Goal: Task Accomplishment & Management: Use online tool/utility

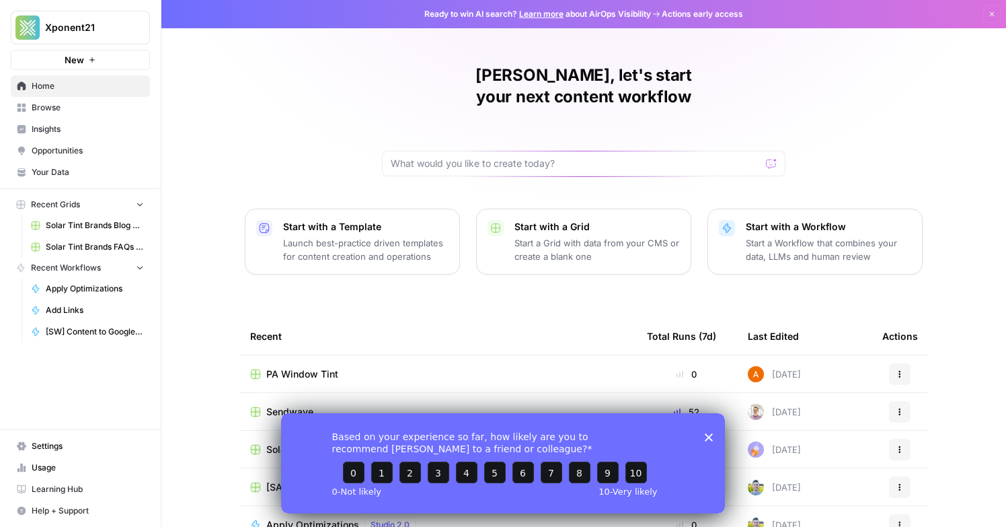
click at [716, 437] on div "Based on your experience so far, how likely are you to recommend AirOps to a fr…" at bounding box center [503, 462] width 444 height 100
click at [706, 437] on icon "Close survey" at bounding box center [709, 437] width 8 height 8
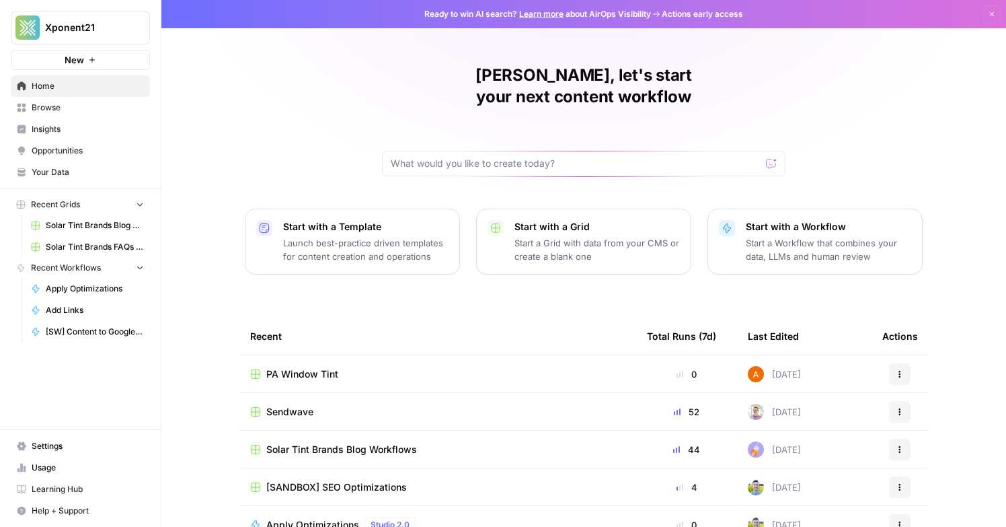
scroll to position [92, 0]
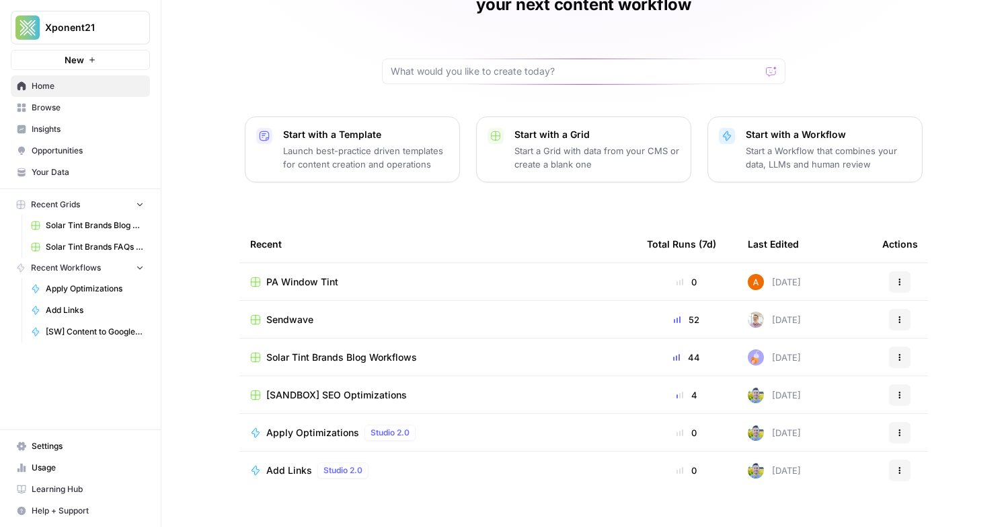
click at [311, 275] on span "PA Window Tint" at bounding box center [302, 281] width 72 height 13
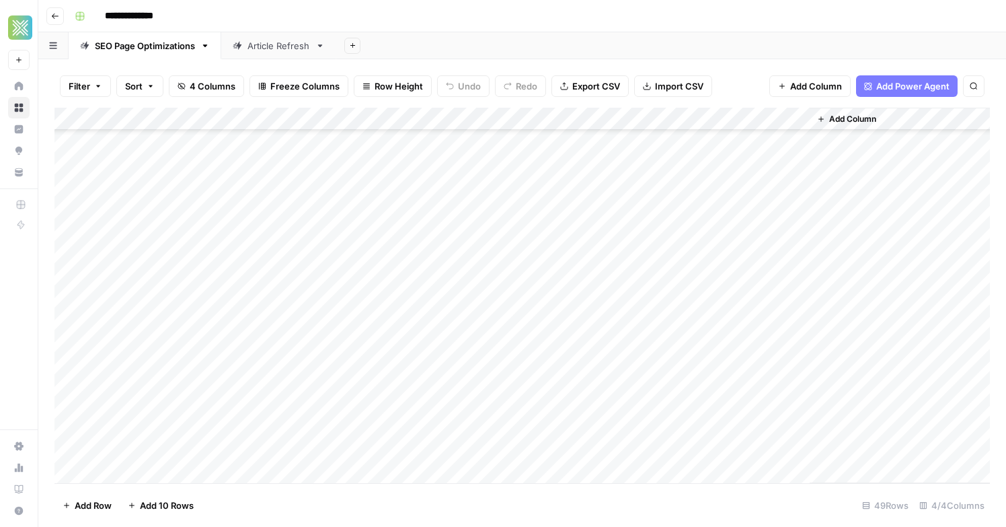
scroll to position [790, 0]
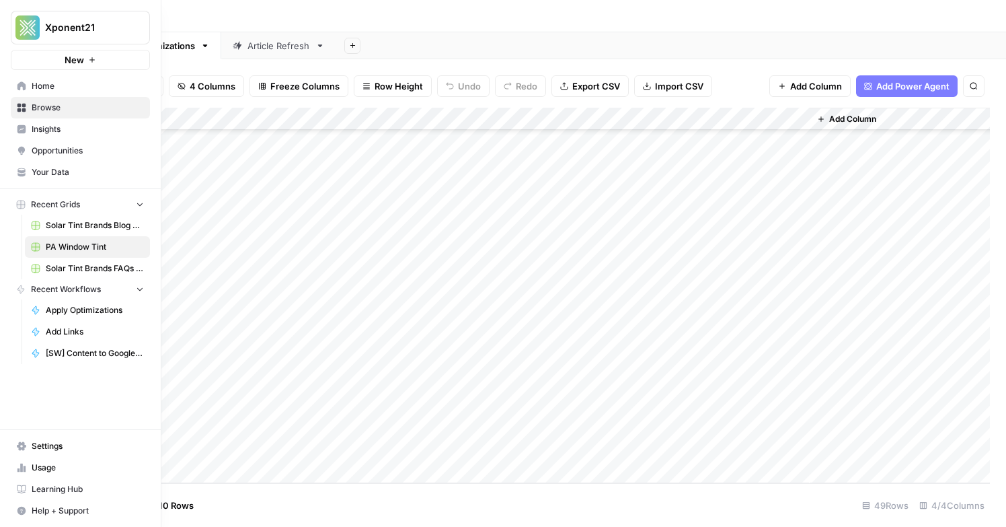
click at [63, 153] on span "Opportunities" at bounding box center [88, 151] width 112 height 12
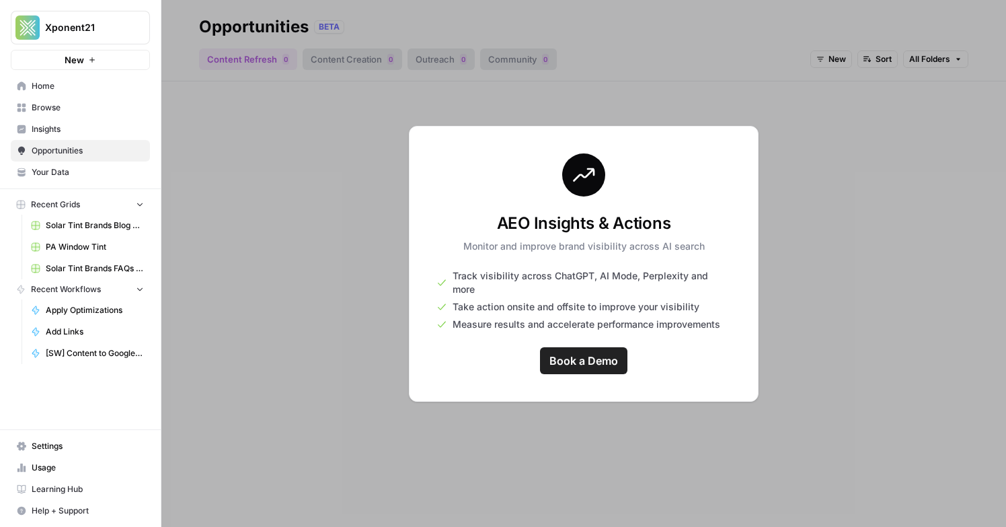
click at [68, 128] on span "Insights" at bounding box center [88, 129] width 112 height 12
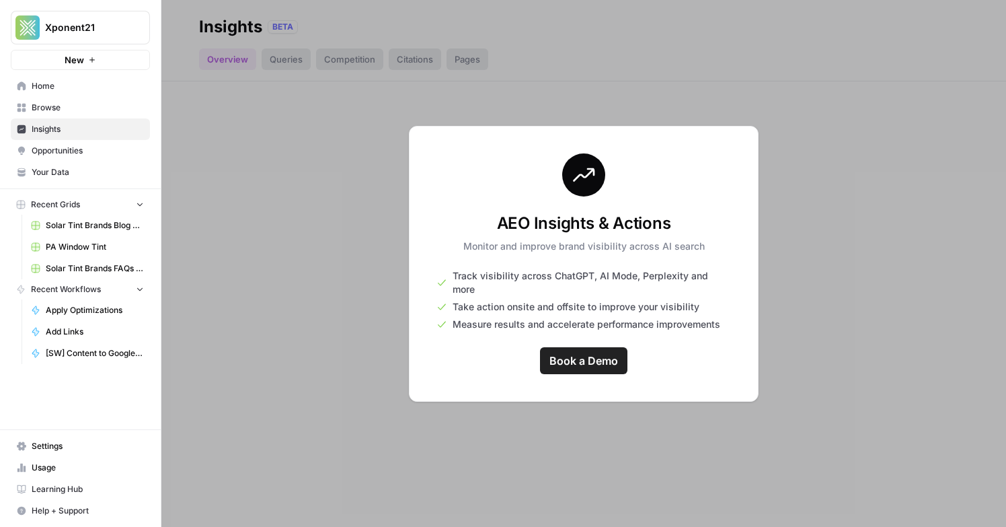
click at [73, 159] on link "Opportunities" at bounding box center [80, 151] width 139 height 22
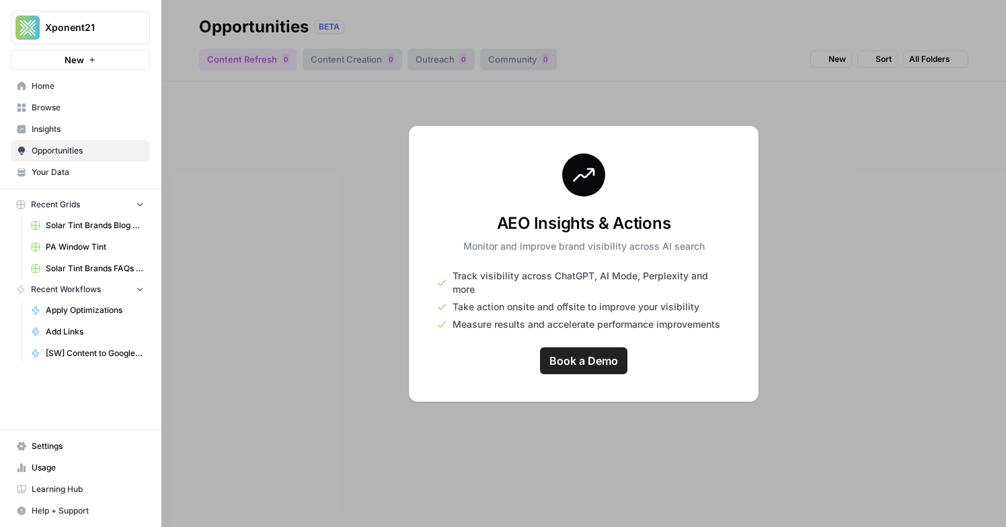
click at [73, 174] on span "Your Data" at bounding box center [88, 172] width 112 height 12
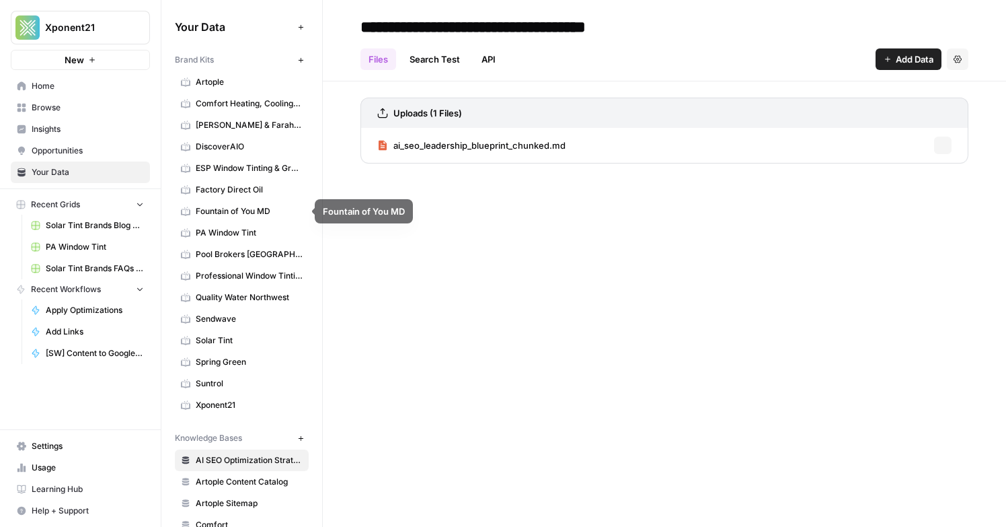
click at [90, 126] on span "Insights" at bounding box center [88, 129] width 112 height 12
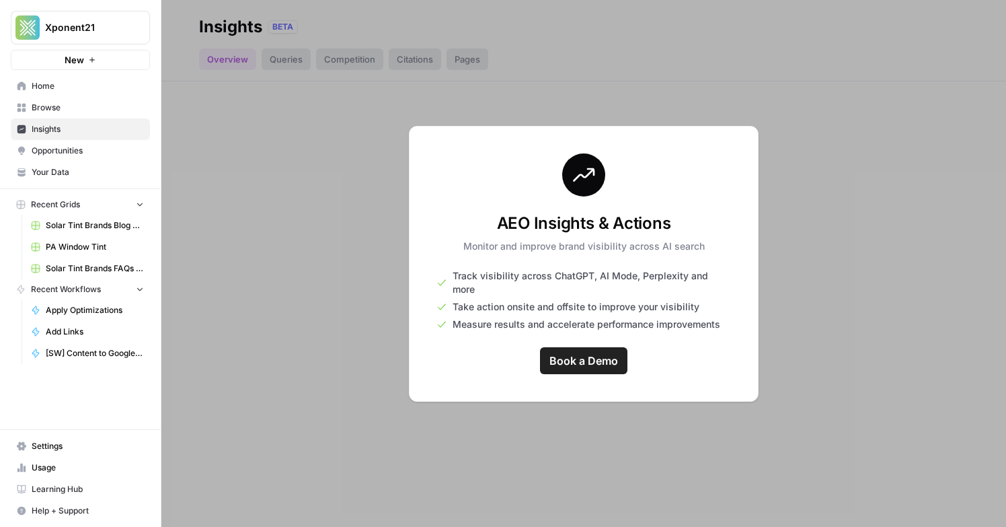
click at [77, 110] on span "Browse" at bounding box center [88, 108] width 112 height 12
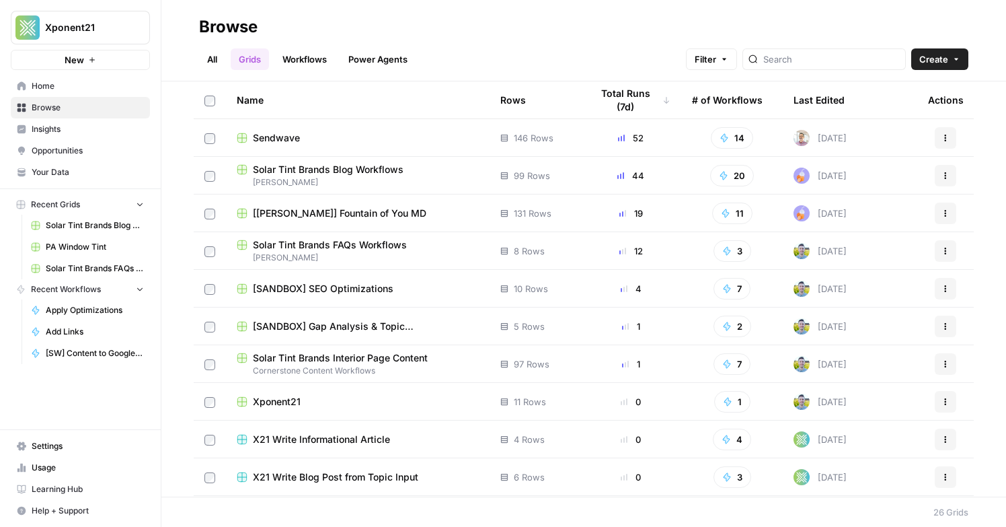
click at [67, 94] on link "Home" at bounding box center [80, 86] width 139 height 22
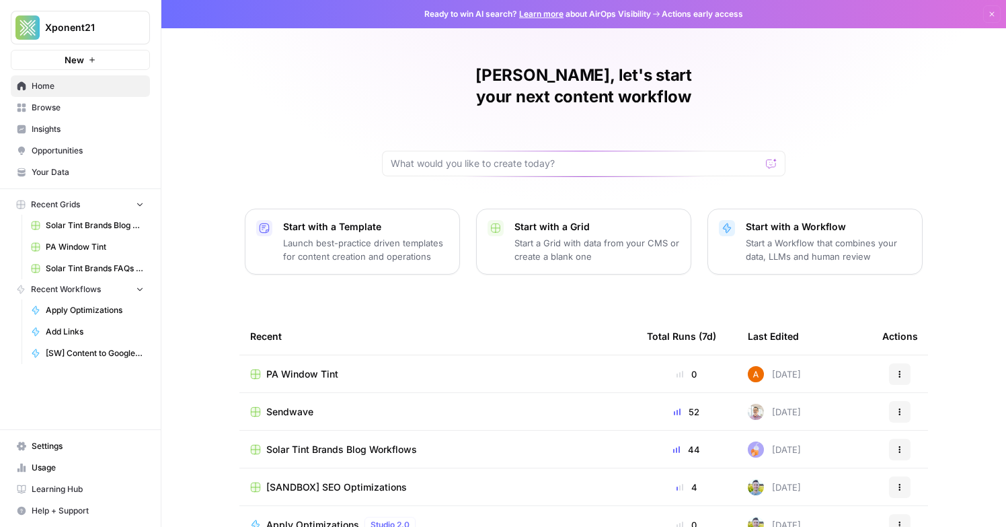
click at [331, 367] on span "PA Window Tint" at bounding box center [302, 373] width 72 height 13
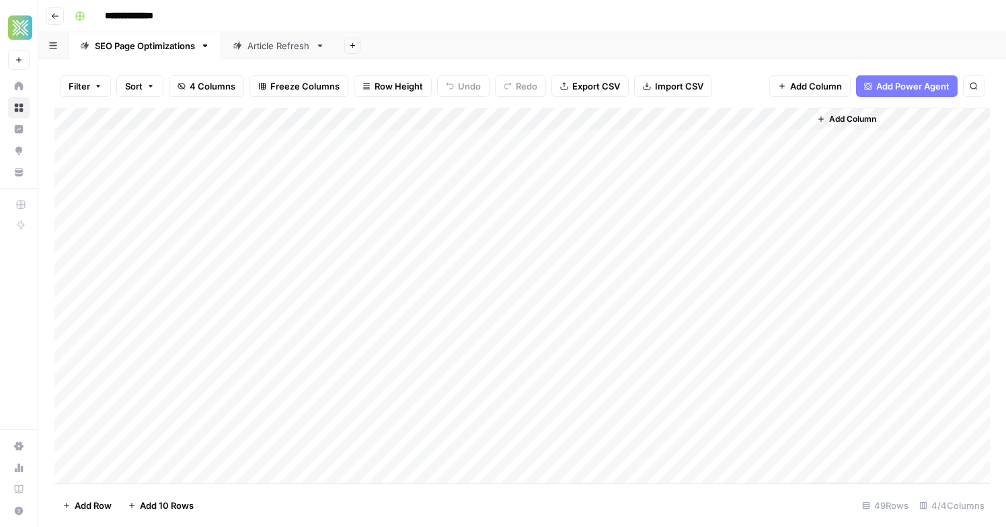
click at [262, 57] on link "Article Refresh" at bounding box center [278, 45] width 115 height 27
click at [161, 47] on div "SEO Page Optimizations" at bounding box center [145, 45] width 100 height 13
click at [301, 46] on div "Article Refresh" at bounding box center [279, 45] width 63 height 13
click at [142, 50] on div "SEO Page Optimizations" at bounding box center [145, 45] width 100 height 13
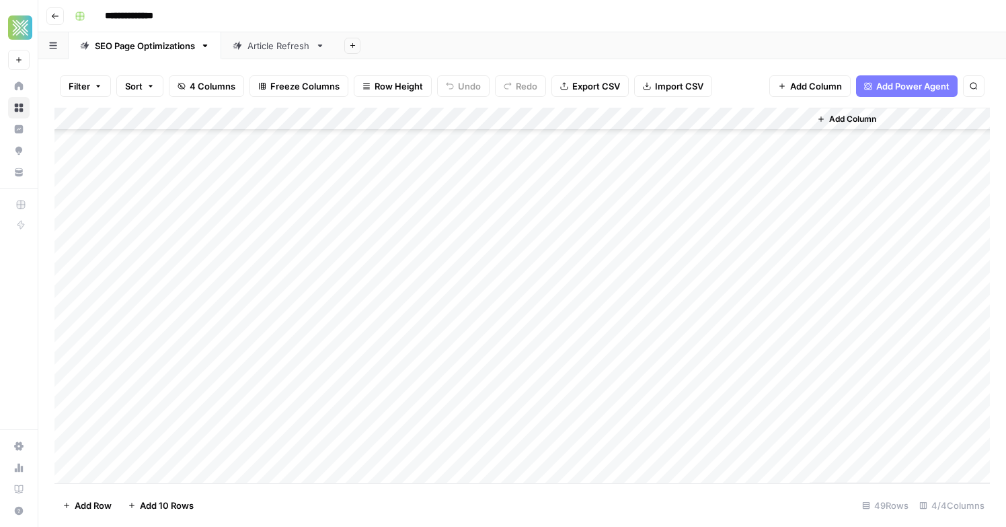
scroll to position [790, 0]
click at [260, 445] on div "Add Column" at bounding box center [522, 295] width 936 height 375
click at [662, 120] on div "Add Column" at bounding box center [522, 295] width 936 height 375
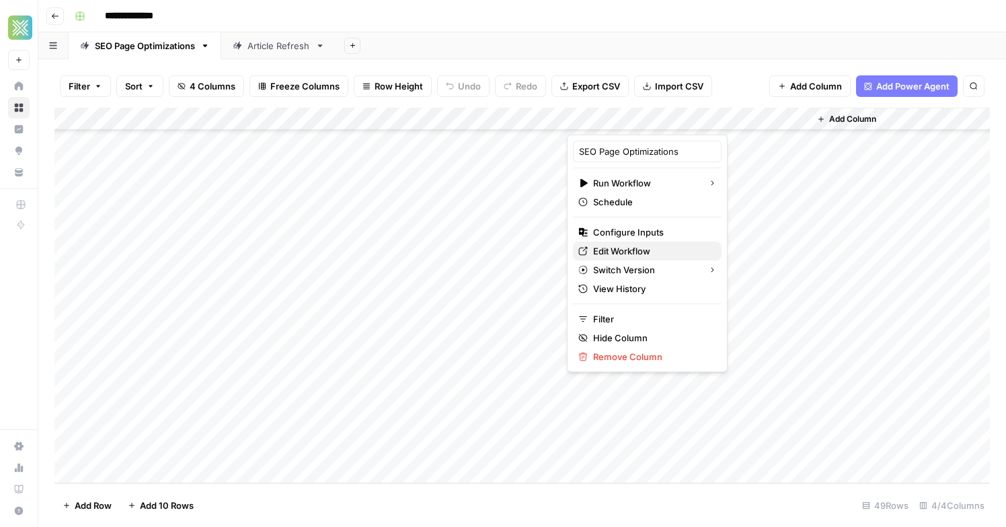
click at [645, 248] on span "Edit Workflow" at bounding box center [652, 250] width 118 height 13
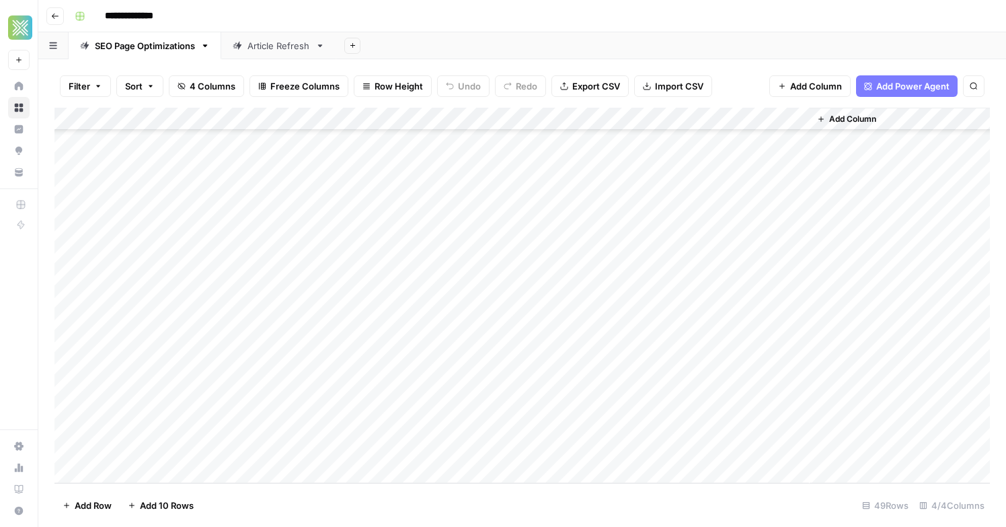
click at [831, 114] on span "Add Column" at bounding box center [852, 119] width 47 height 12
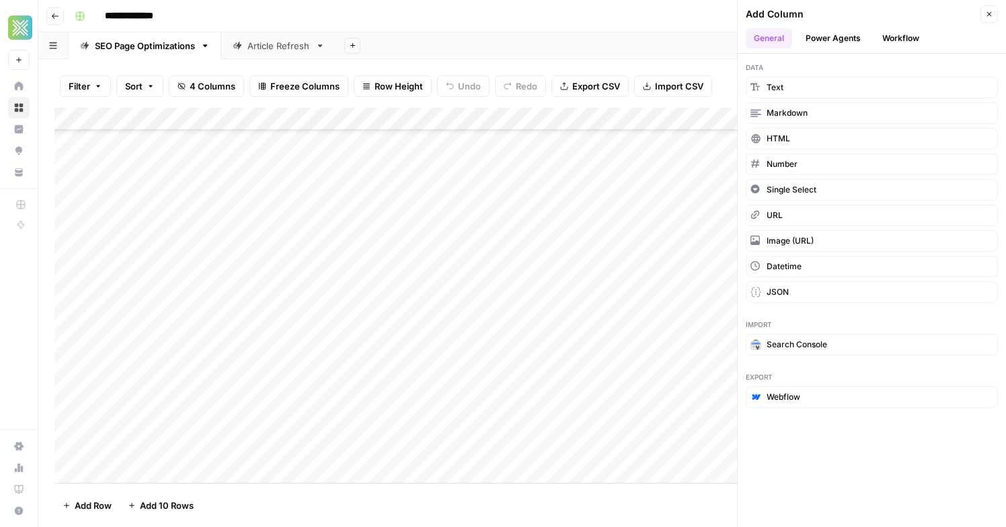
click at [916, 31] on button "Workflow" at bounding box center [901, 38] width 53 height 20
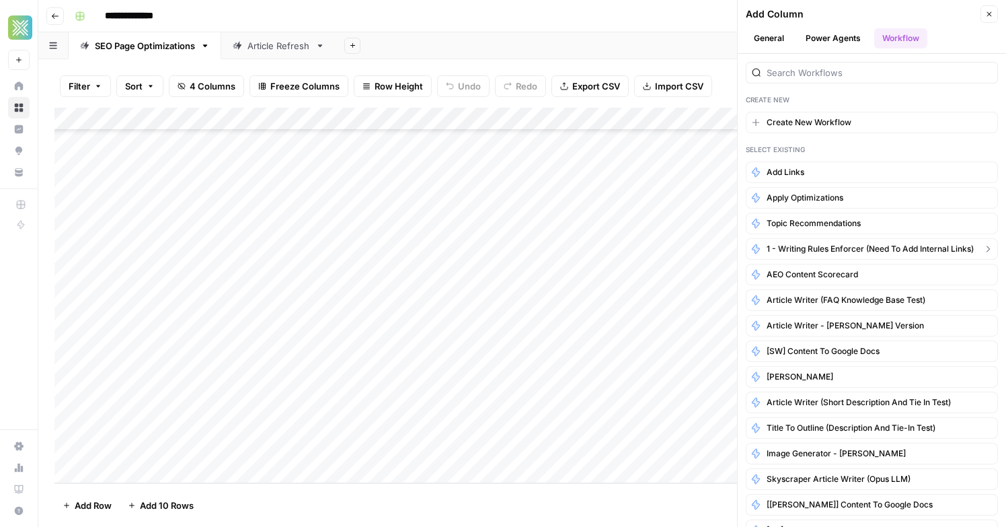
click at [824, 252] on span "1 - Writing Rules Enforcer (need to add internal links)" at bounding box center [870, 249] width 207 height 12
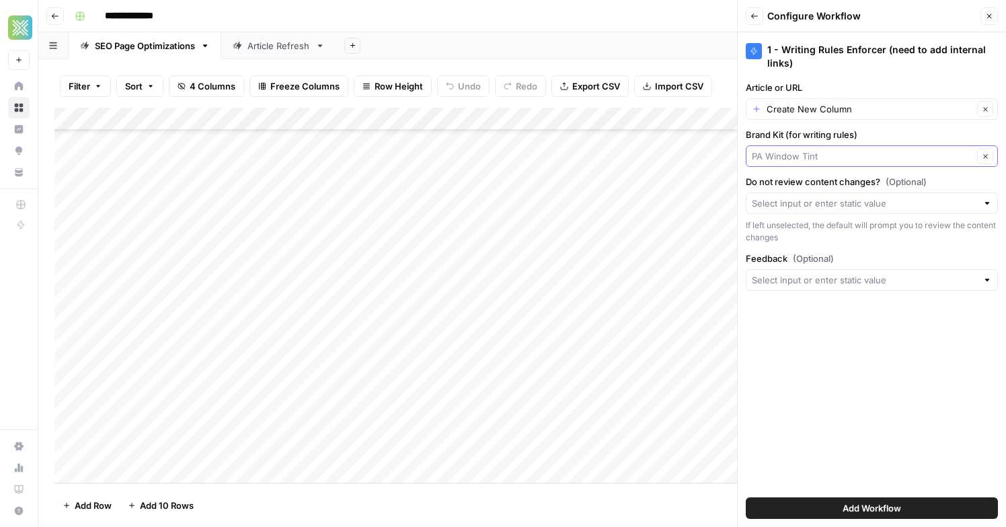
click at [871, 156] on input "Brand Kit (for writing rules)" at bounding box center [862, 155] width 221 height 13
click at [836, 192] on span "PA Window Tint" at bounding box center [863, 187] width 212 height 13
type input "PA Window Tint"
click at [782, 109] on input "Article or URL" at bounding box center [870, 108] width 207 height 13
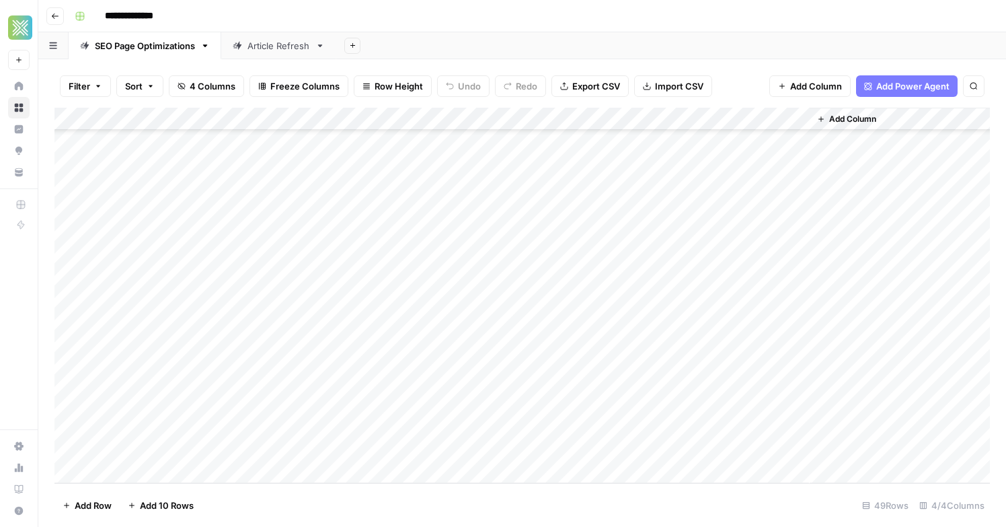
click at [790, 174] on div "Add Column" at bounding box center [522, 295] width 936 height 375
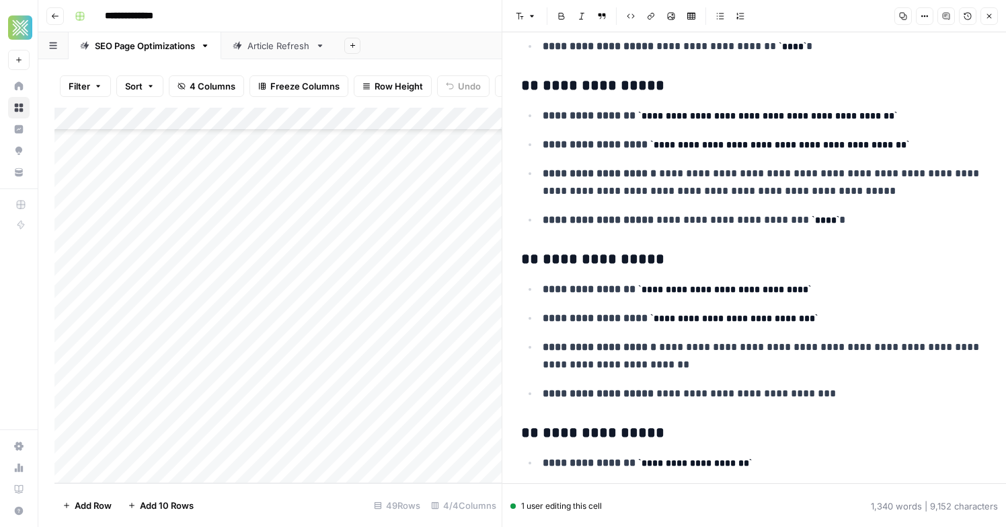
scroll to position [624, 0]
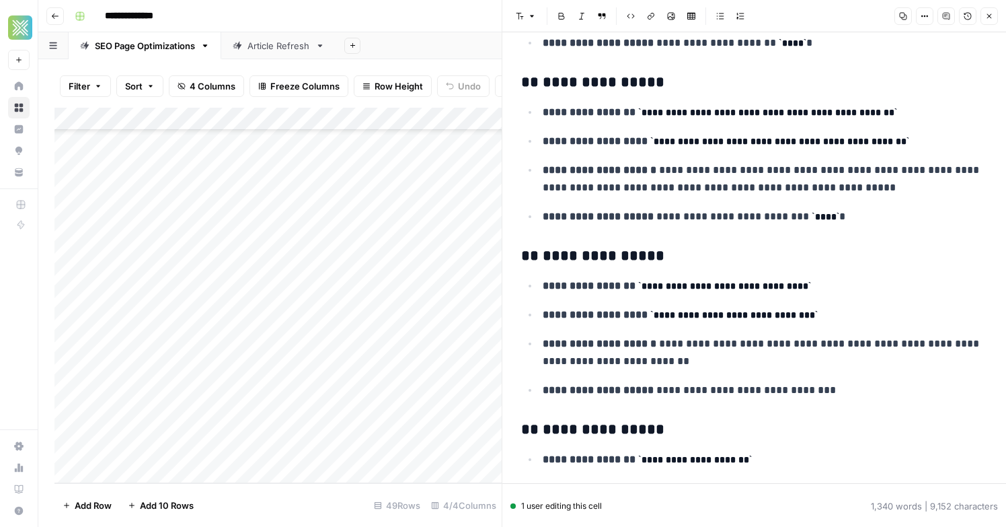
click at [980, 26] on header "Font style Bold Italic Block quote Code block Link Image Insert Table Bulleted …" at bounding box center [755, 16] width 504 height 32
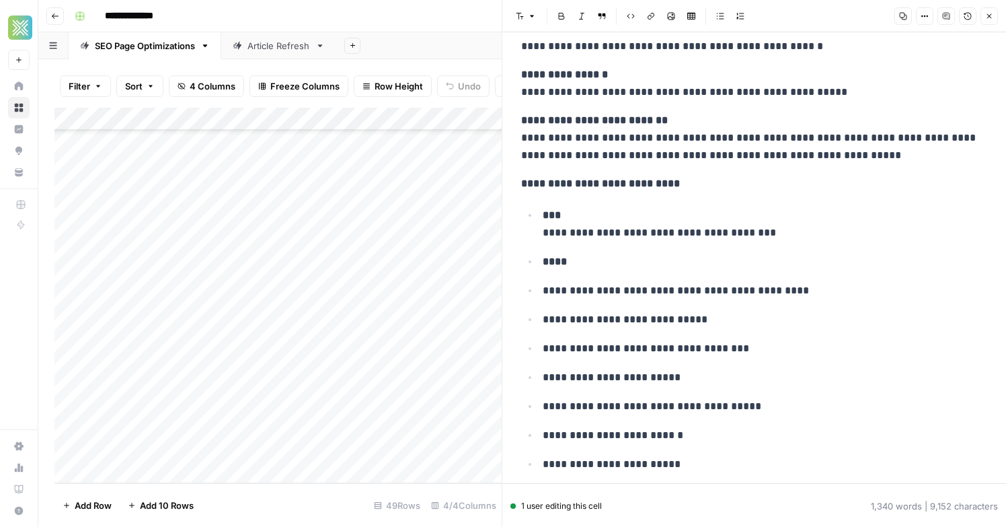
scroll to position [2759, 0]
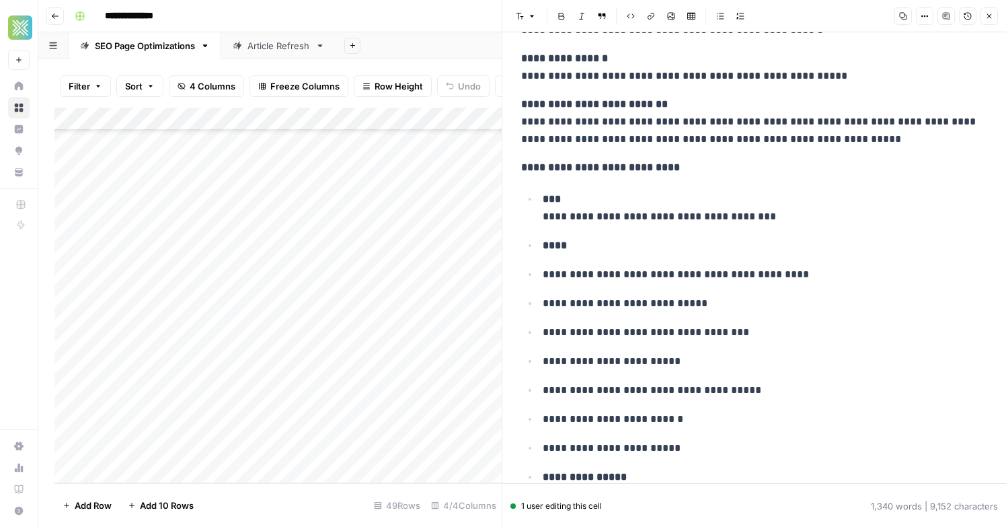
click at [994, 13] on button "Close" at bounding box center [989, 15] width 17 height 17
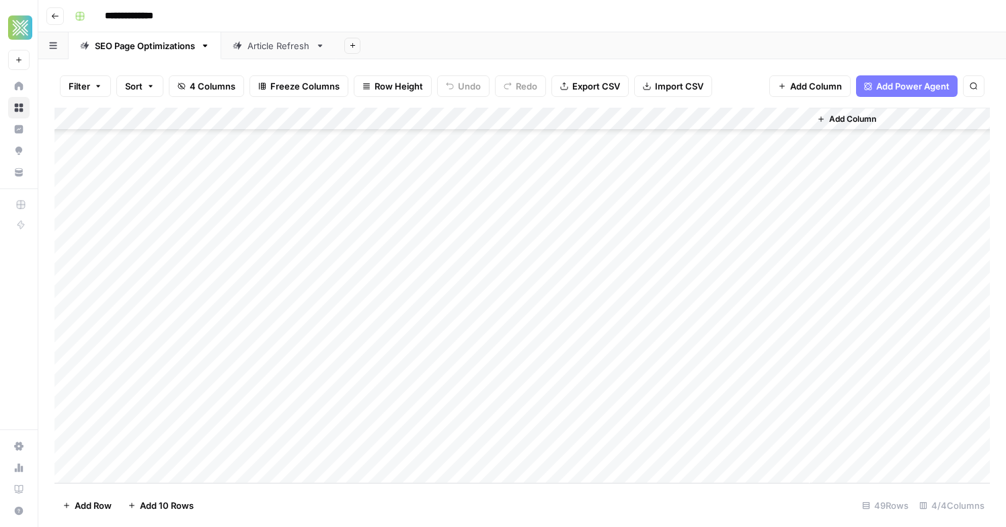
click at [258, 44] on div "Article Refresh" at bounding box center [279, 45] width 63 height 13
click at [689, 163] on div "Add Column" at bounding box center [522, 244] width 936 height 273
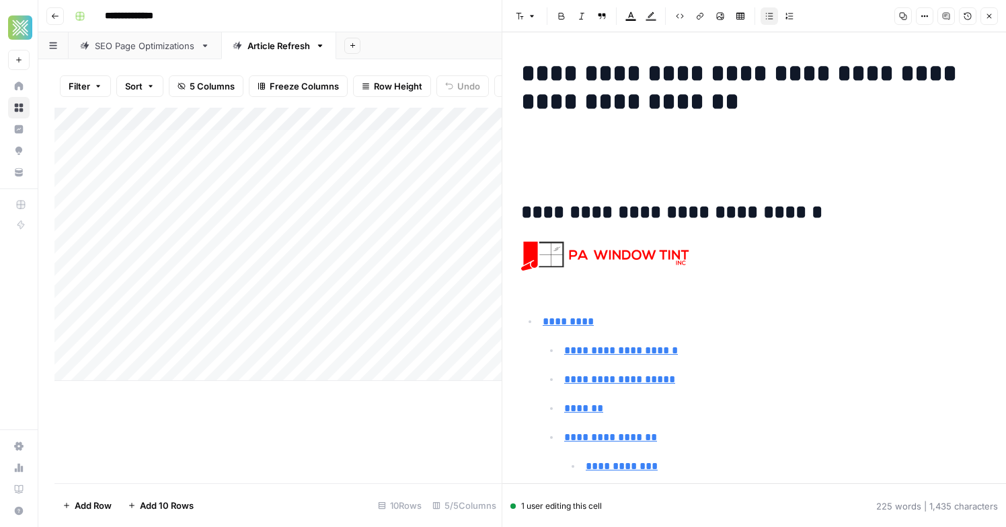
click at [990, 25] on header "Font style Bold Italic Block quote Text color Highlight color Code block Link I…" at bounding box center [755, 16] width 504 height 32
click at [990, 19] on icon "button" at bounding box center [990, 16] width 8 height 8
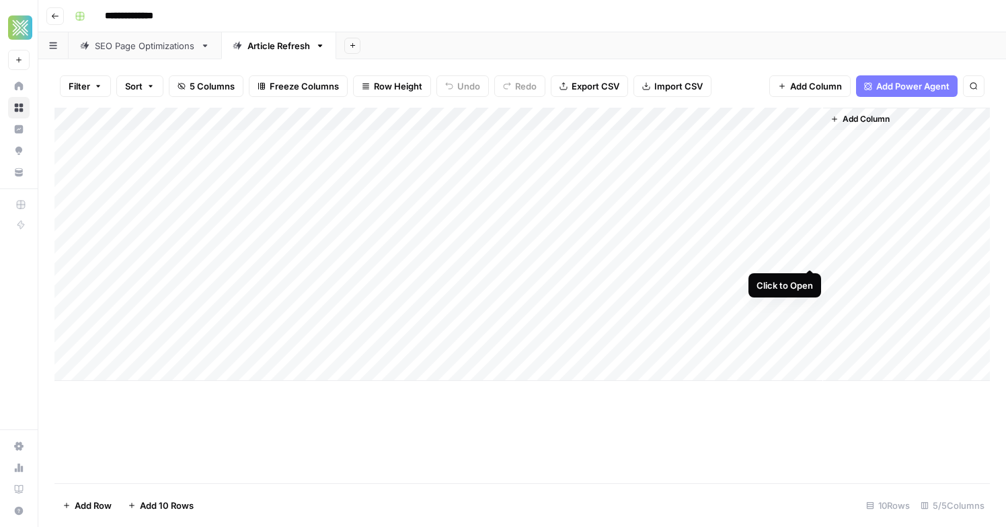
click at [808, 257] on div "Add Column" at bounding box center [522, 244] width 936 height 273
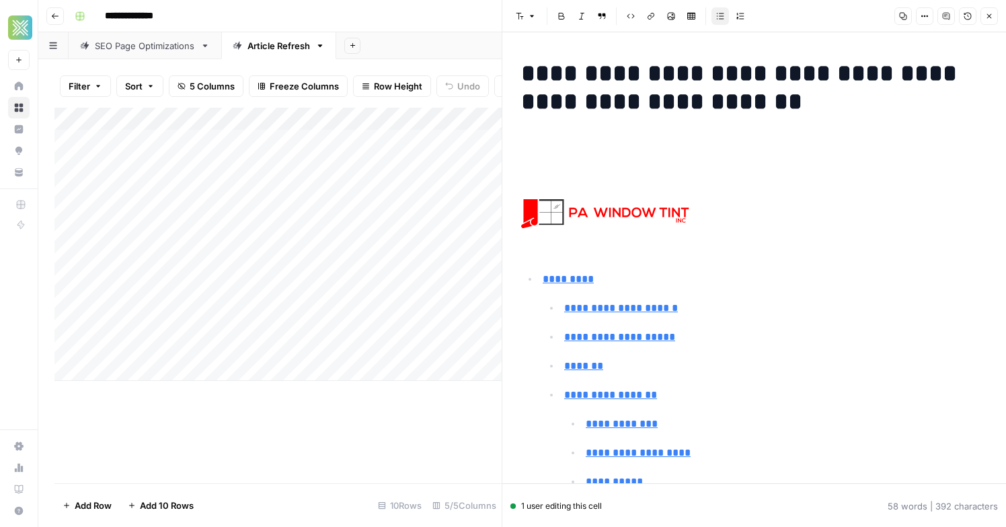
click at [988, 17] on icon "button" at bounding box center [990, 16] width 8 height 8
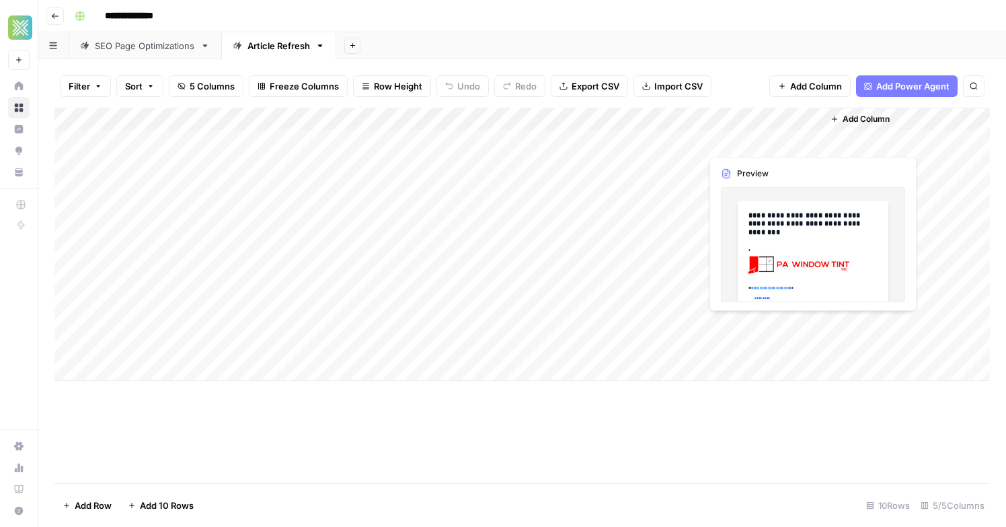
click at [696, 139] on div "Add Column" at bounding box center [522, 244] width 936 height 273
click at [690, 143] on div "Add Column" at bounding box center [522, 244] width 936 height 273
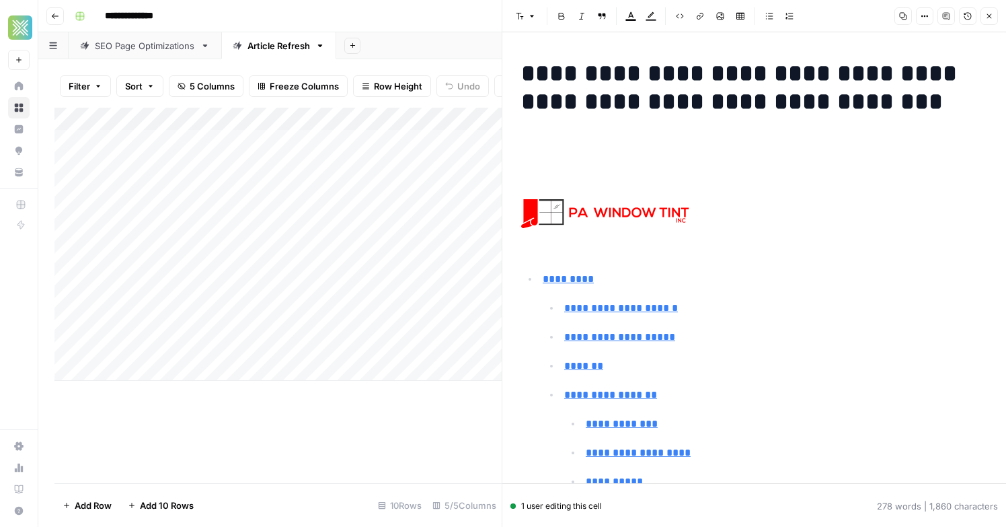
click at [992, 17] on icon "button" at bounding box center [990, 16] width 8 height 8
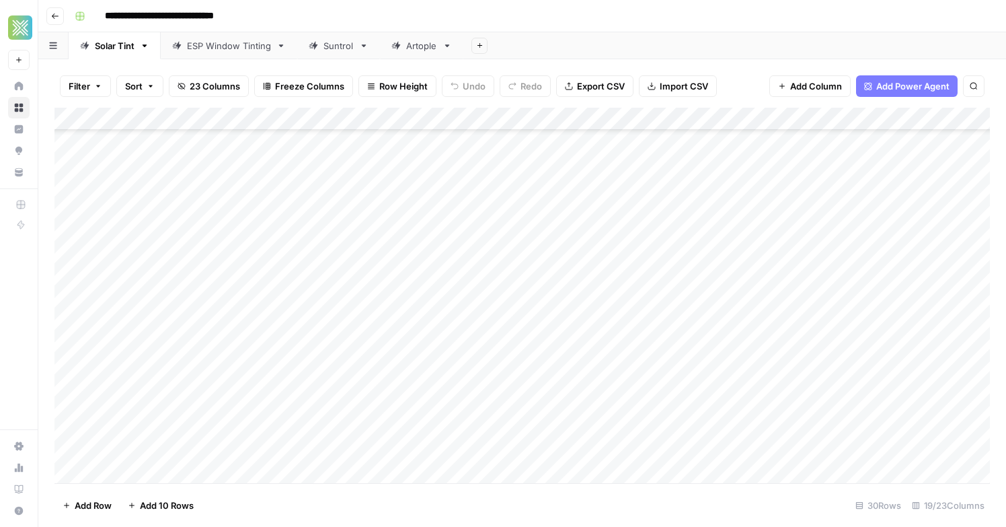
scroll to position [318, 0]
type input "*********"
click at [962, 120] on icon "Close Search" at bounding box center [962, 124] width 11 height 11
click at [140, 479] on div "Add Column" at bounding box center [522, 295] width 936 height 375
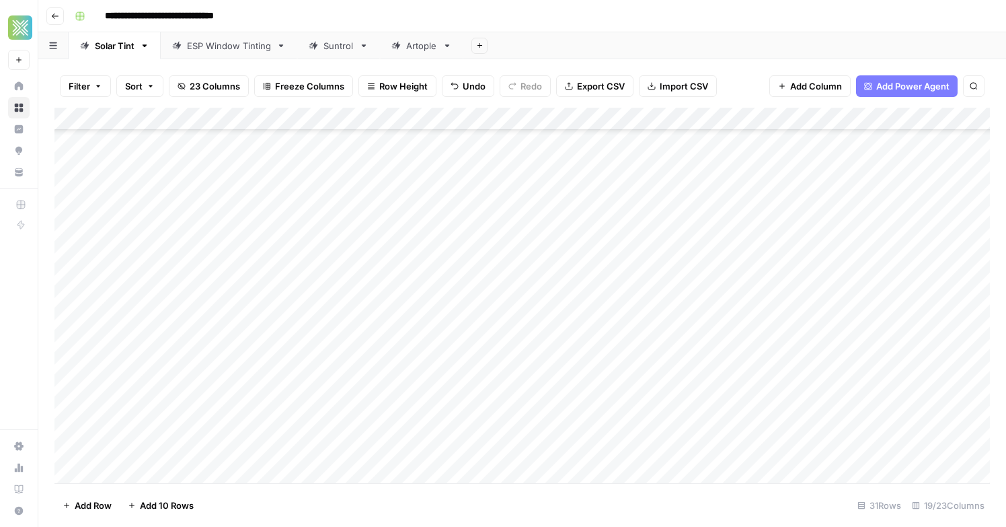
scroll to position [378, 0]
type textarea "**********"
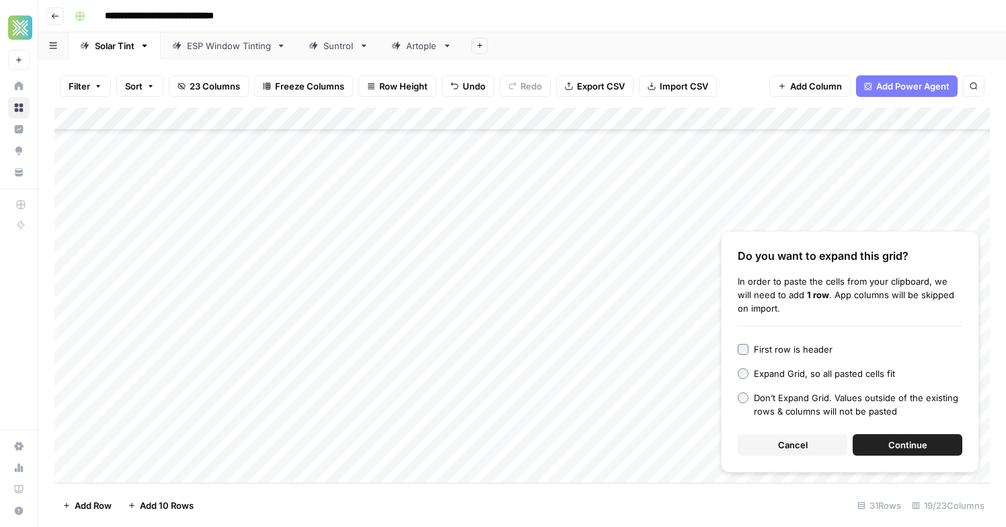
click at [875, 439] on button "Continue" at bounding box center [908, 445] width 110 height 22
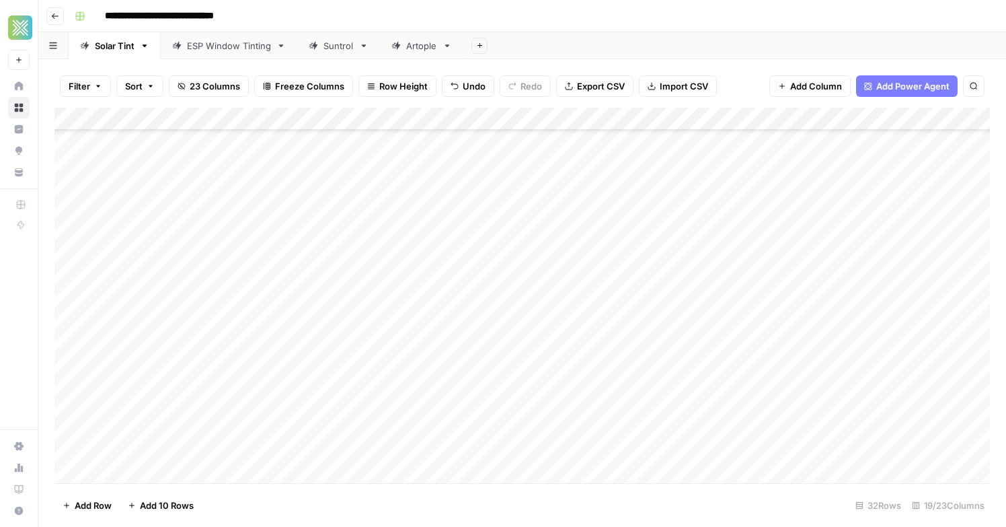
scroll to position [392, 0]
click at [488, 435] on div "Add Column" at bounding box center [522, 295] width 936 height 375
click at [486, 459] on div "Add Column" at bounding box center [522, 295] width 936 height 375
click at [693, 435] on div "Add Column" at bounding box center [522, 295] width 936 height 375
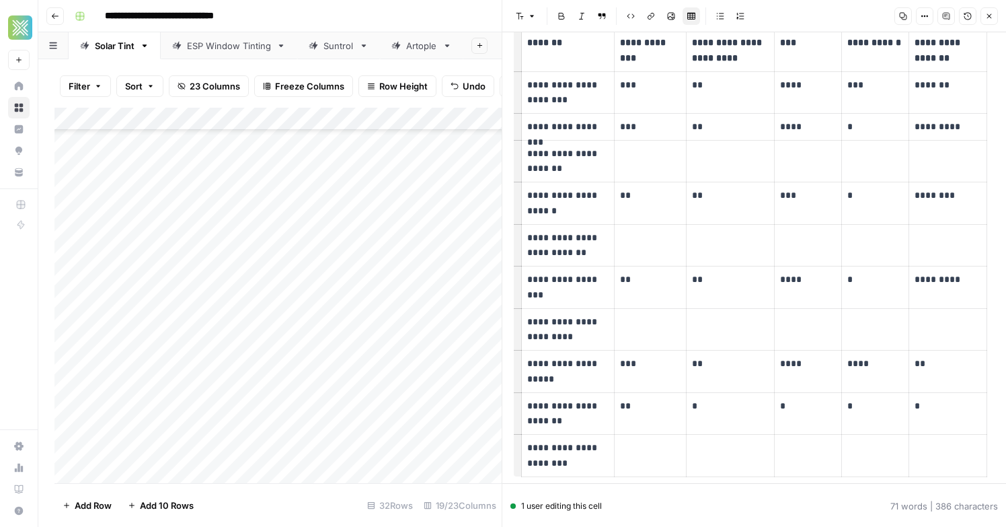
scroll to position [57, 0]
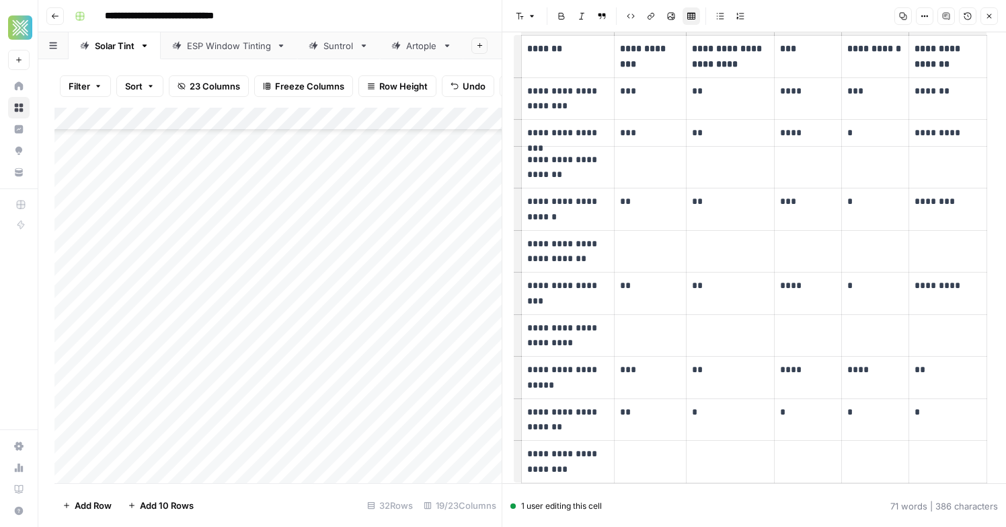
click at [993, 16] on span "Close" at bounding box center [993, 16] width 1 height 1
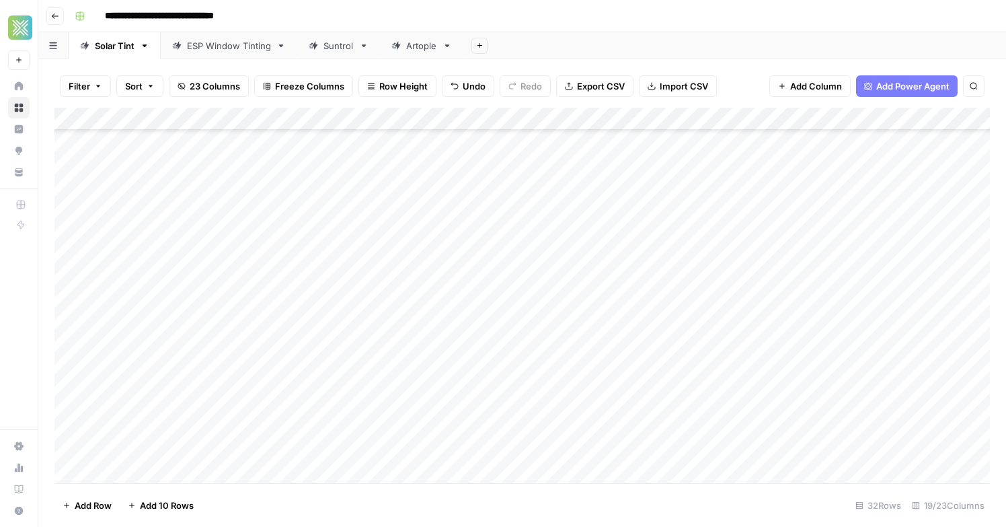
scroll to position [401, 0]
click at [692, 429] on div "Add Column" at bounding box center [522, 295] width 936 height 375
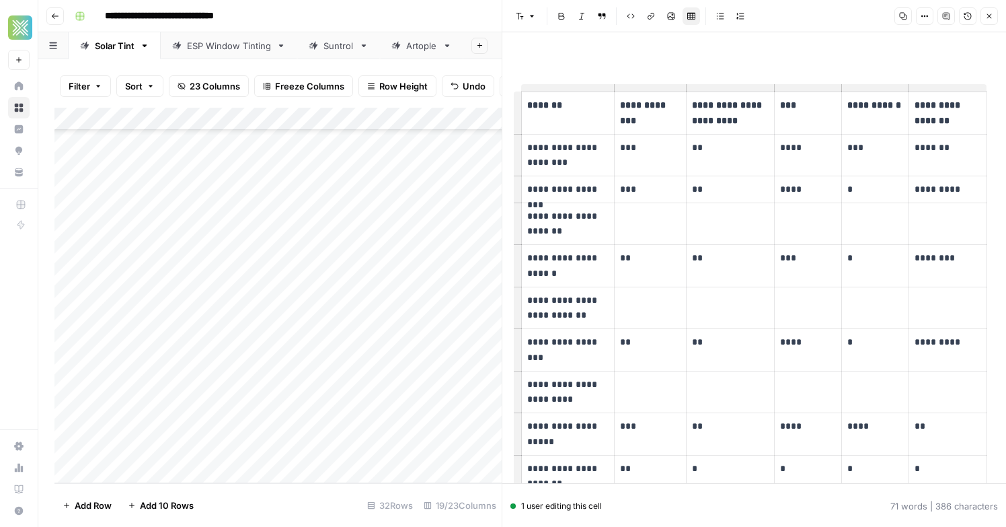
click at [998, 21] on button "Close" at bounding box center [989, 15] width 17 height 17
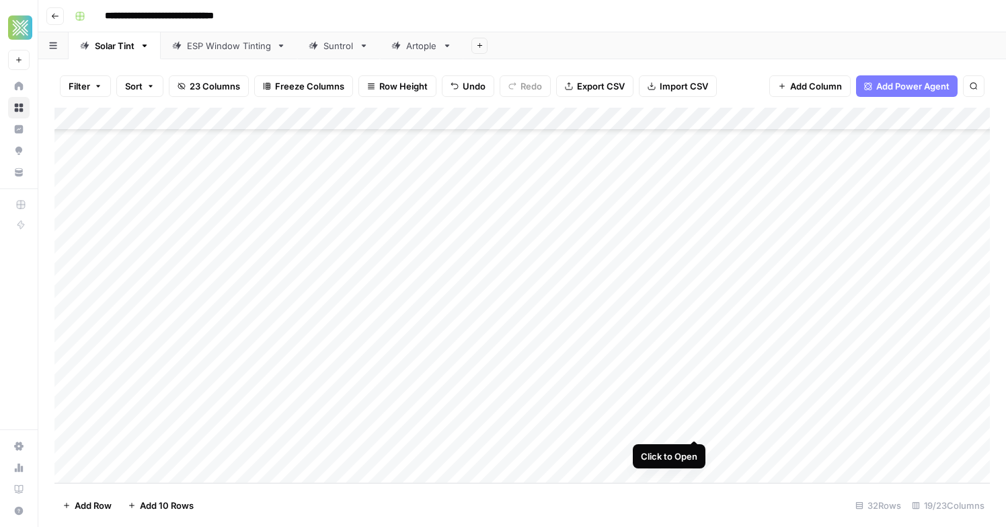
click at [700, 425] on div "Add Column" at bounding box center [522, 295] width 936 height 375
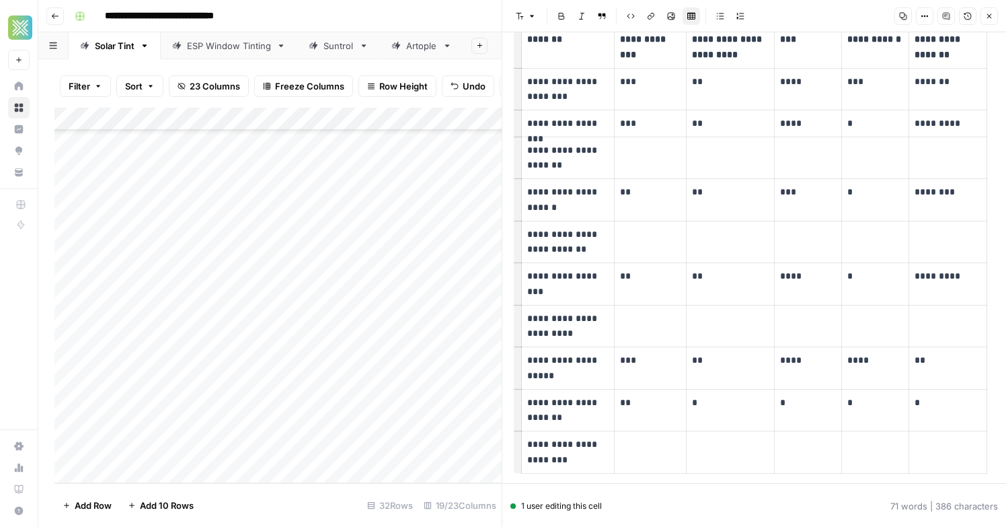
scroll to position [58, 0]
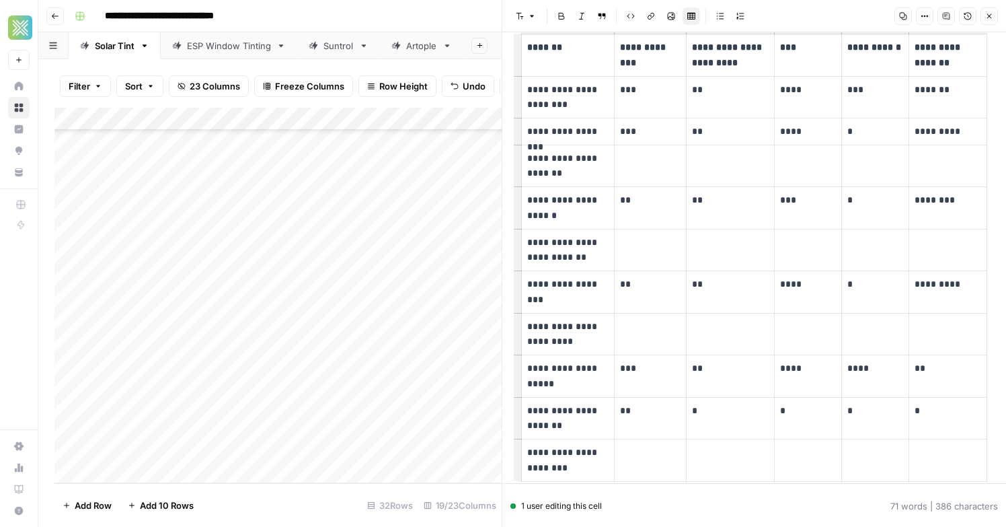
click at [562, 133] on p "**********" at bounding box center [567, 131] width 81 height 15
click at [989, 22] on button "Close" at bounding box center [989, 15] width 17 height 17
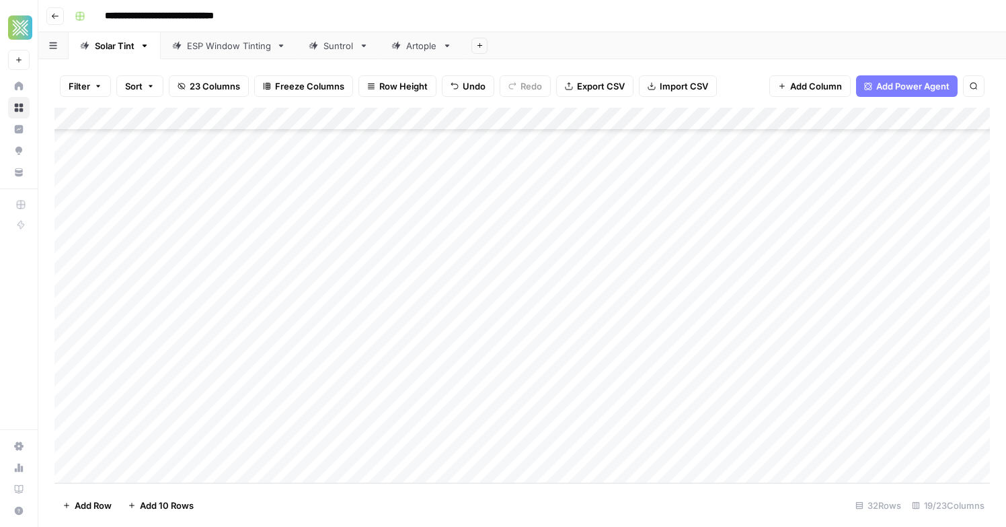
click at [731, 424] on div "Add Column" at bounding box center [522, 295] width 936 height 375
click at [879, 429] on div "Add Column" at bounding box center [522, 295] width 936 height 375
click at [696, 452] on div "Add Column" at bounding box center [522, 295] width 936 height 375
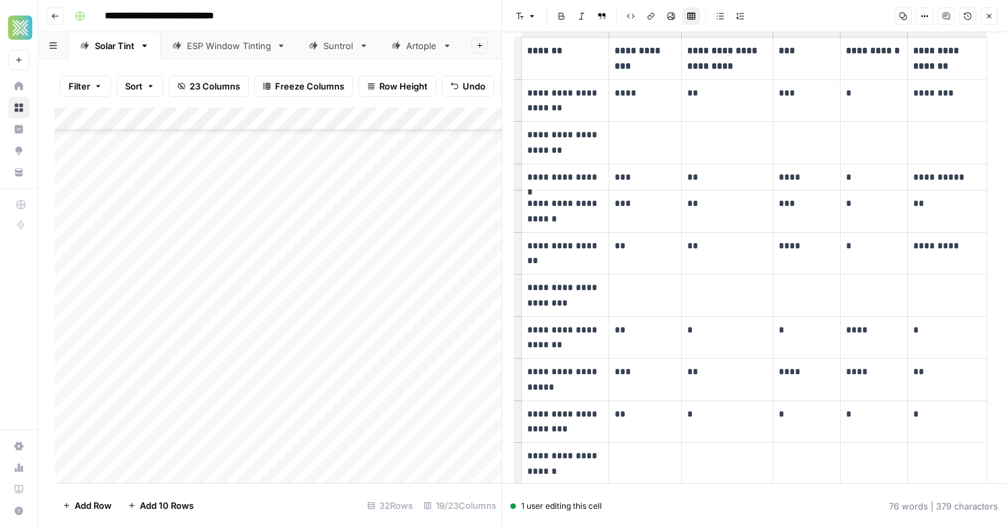
scroll to position [56, 0]
click at [568, 184] on td "**********" at bounding box center [565, 175] width 87 height 27
click at [987, 17] on icon "button" at bounding box center [990, 16] width 8 height 8
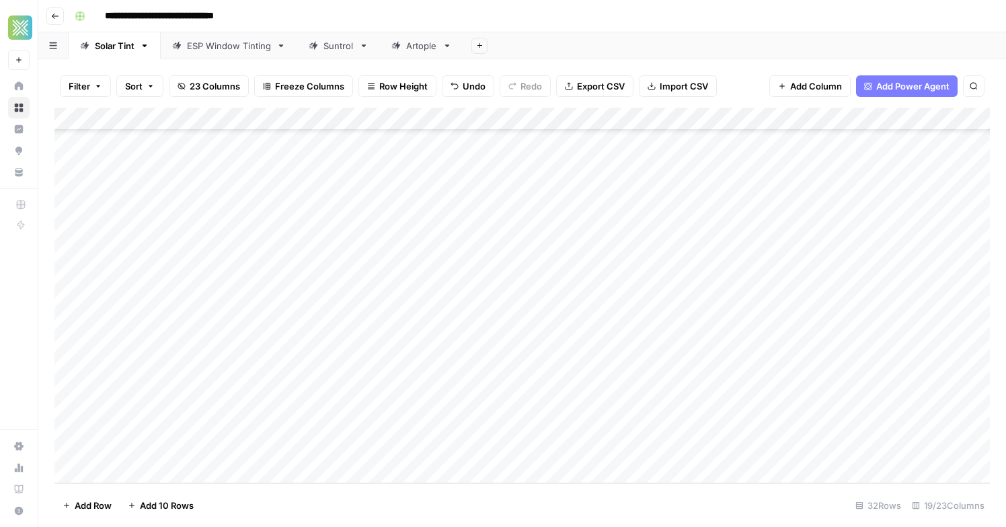
click at [747, 448] on div "Add Column" at bounding box center [522, 295] width 936 height 375
click at [889, 451] on div "Add Column" at bounding box center [522, 295] width 936 height 375
click at [854, 433] on div "Add Column" at bounding box center [522, 295] width 936 height 375
click at [856, 445] on div "Add Column" at bounding box center [522, 295] width 936 height 375
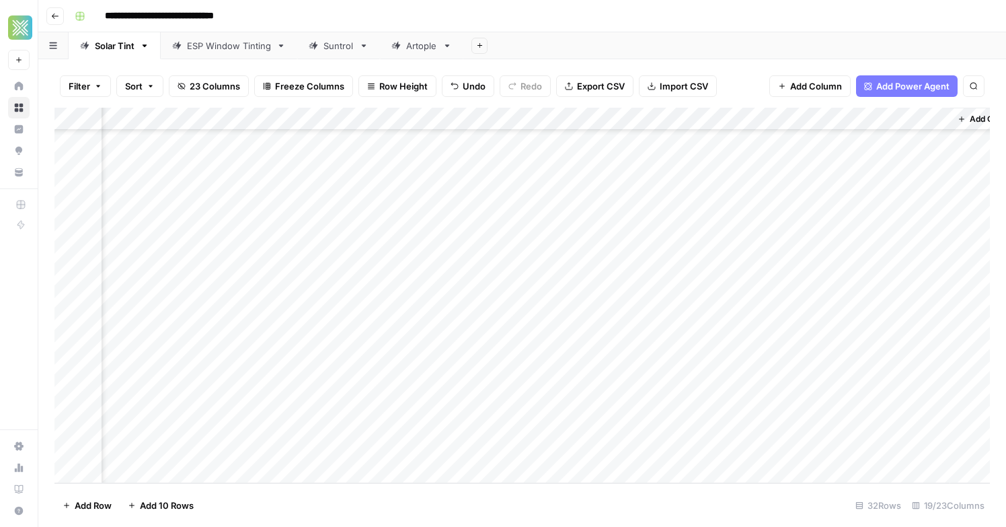
scroll to position [401, 1810]
click at [596, 334] on div "Add Column" at bounding box center [522, 295] width 936 height 375
click at [594, 427] on div "Add Column" at bounding box center [522, 295] width 936 height 375
click at [594, 446] on div "Add Column" at bounding box center [522, 295] width 936 height 375
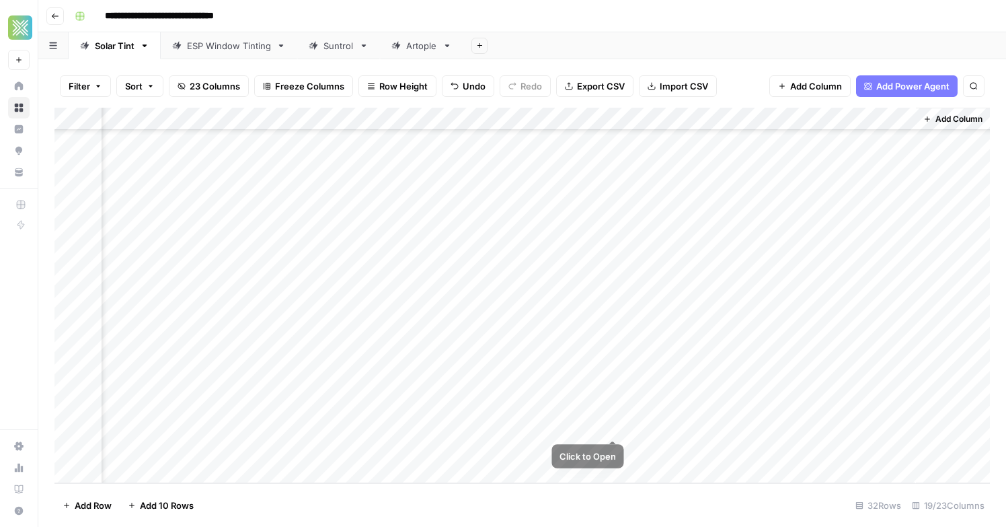
click at [623, 427] on div "Add Column" at bounding box center [522, 295] width 936 height 375
click at [617, 427] on div "Add Column" at bounding box center [522, 295] width 936 height 375
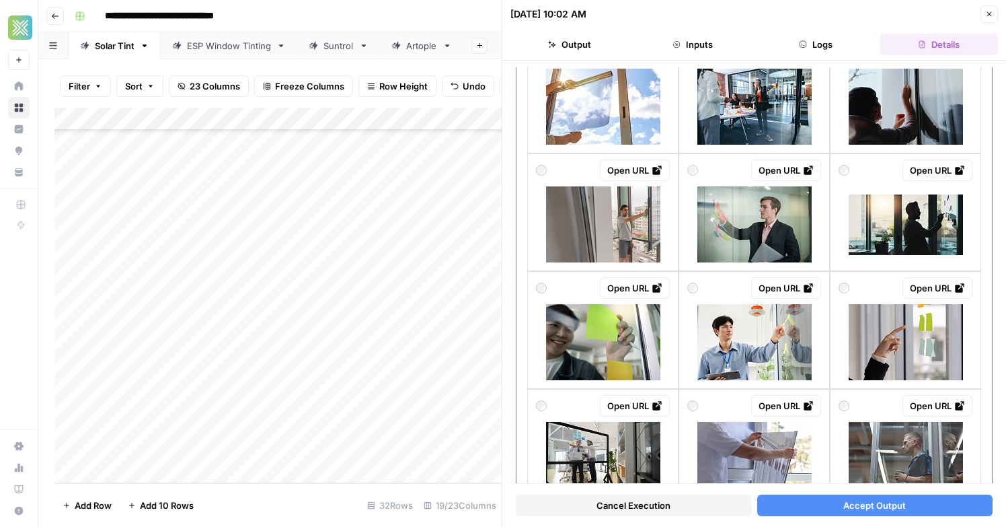
scroll to position [708, 0]
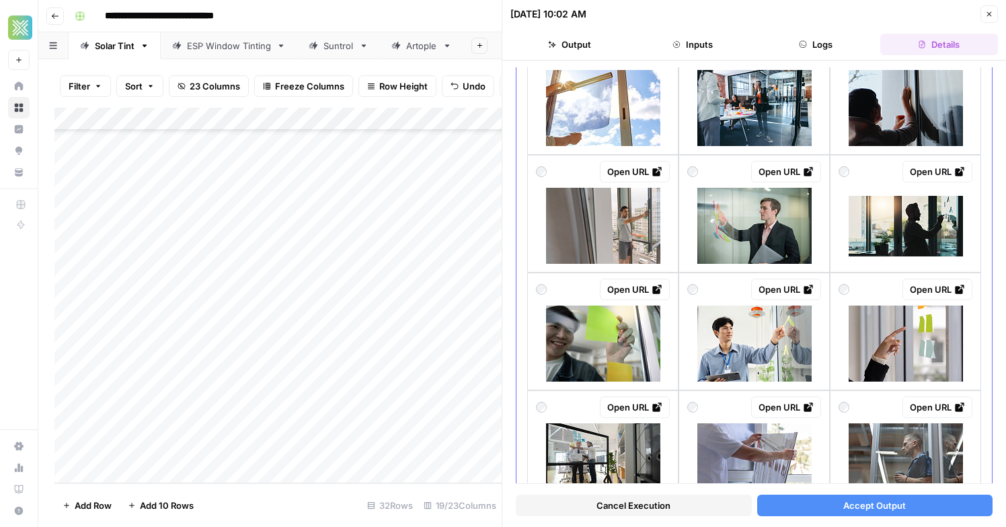
click at [741, 225] on img at bounding box center [755, 226] width 114 height 76
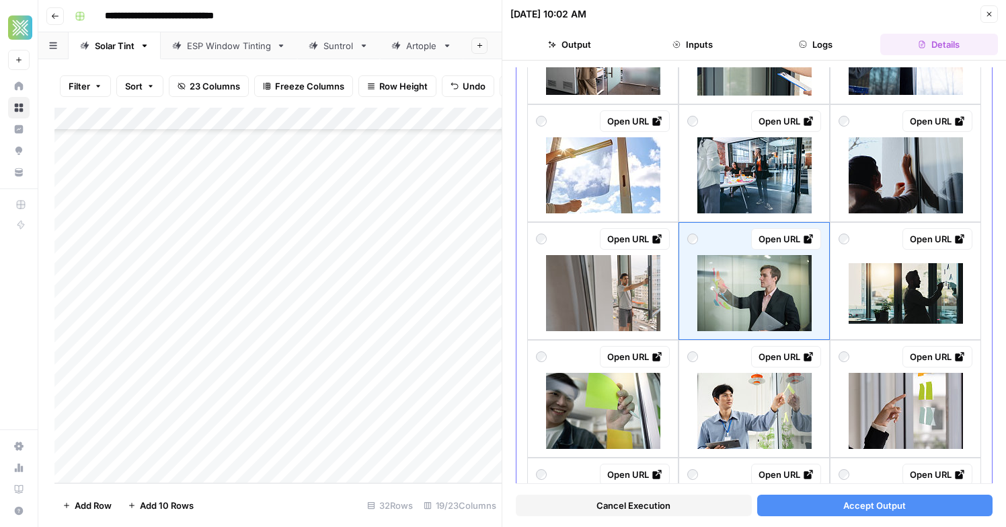
scroll to position [637, 0]
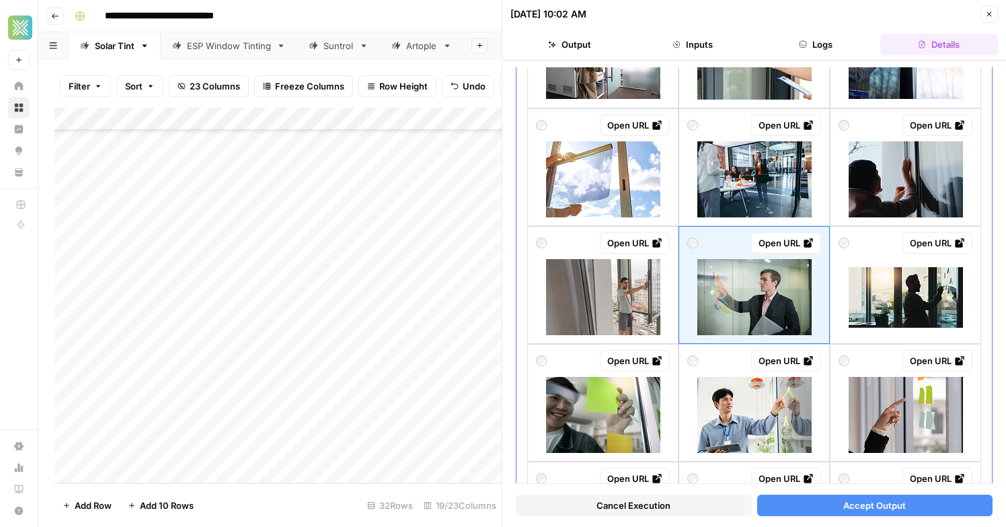
click at [735, 203] on img at bounding box center [755, 179] width 114 height 76
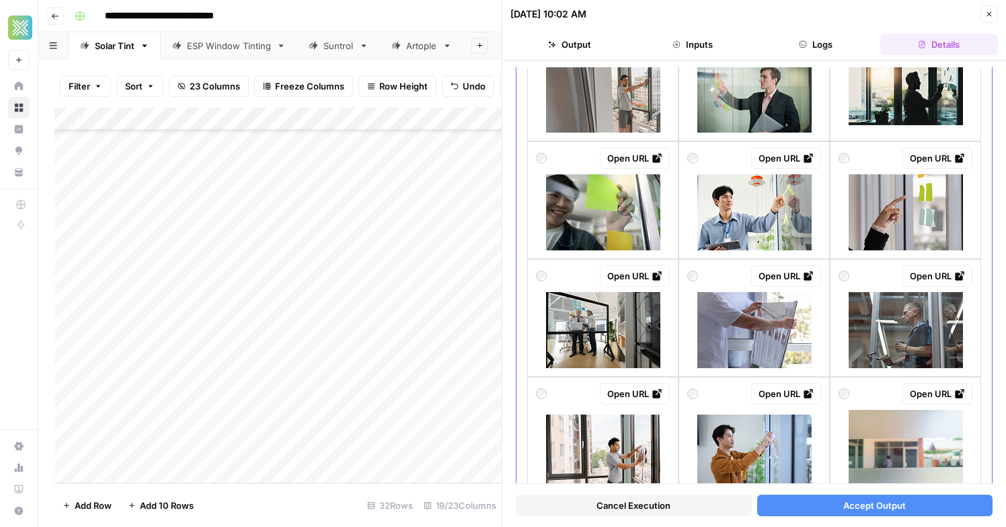
scroll to position [900, 0]
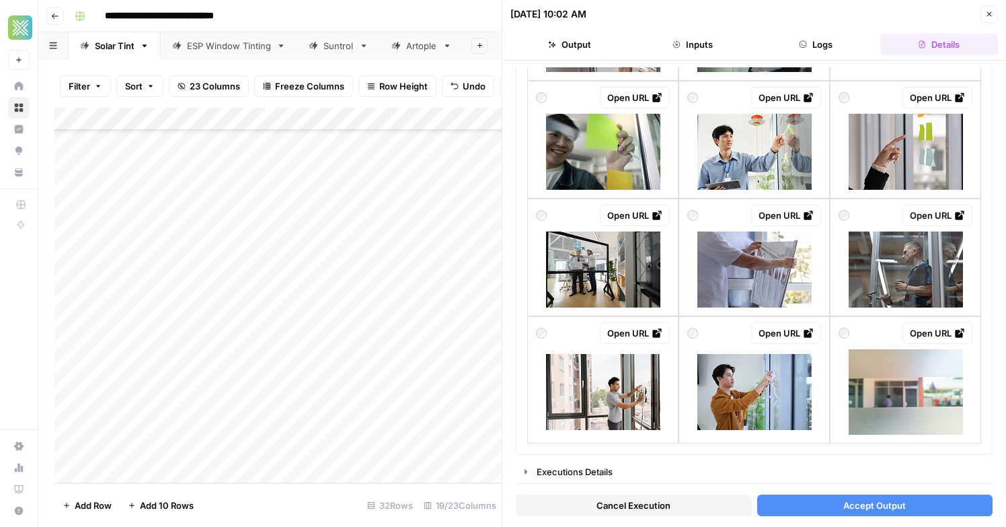
click at [984, 9] on button "Close" at bounding box center [989, 13] width 17 height 17
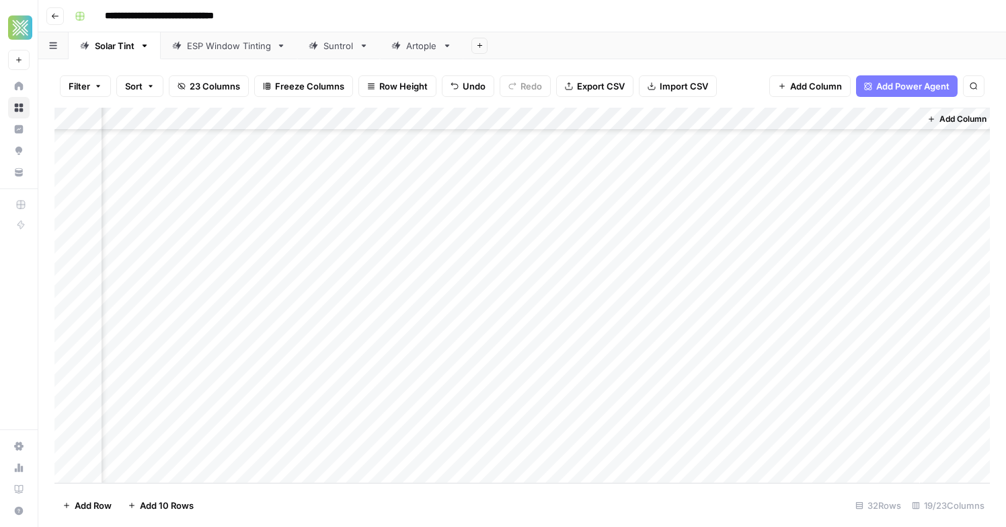
scroll to position [401, 1844]
click at [614, 422] on div "Add Column" at bounding box center [522, 295] width 936 height 375
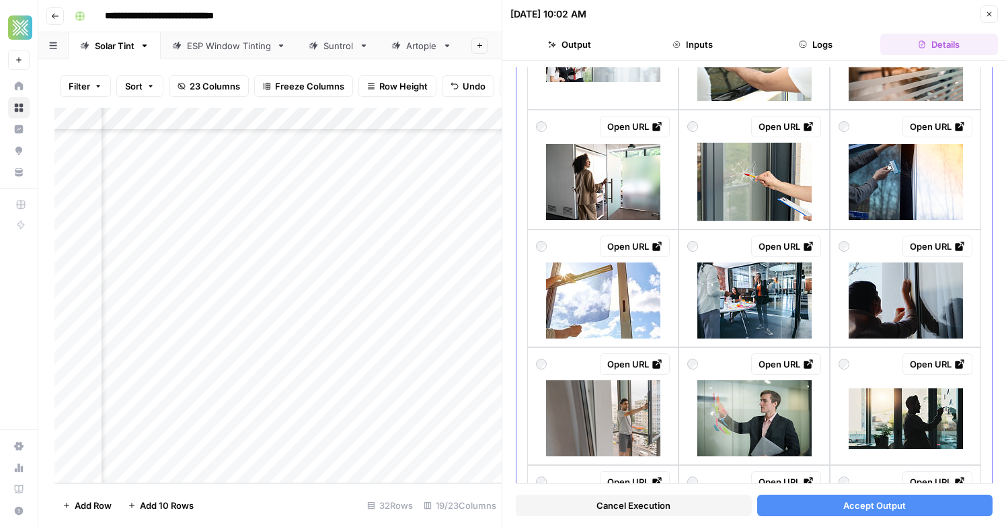
scroll to position [900, 0]
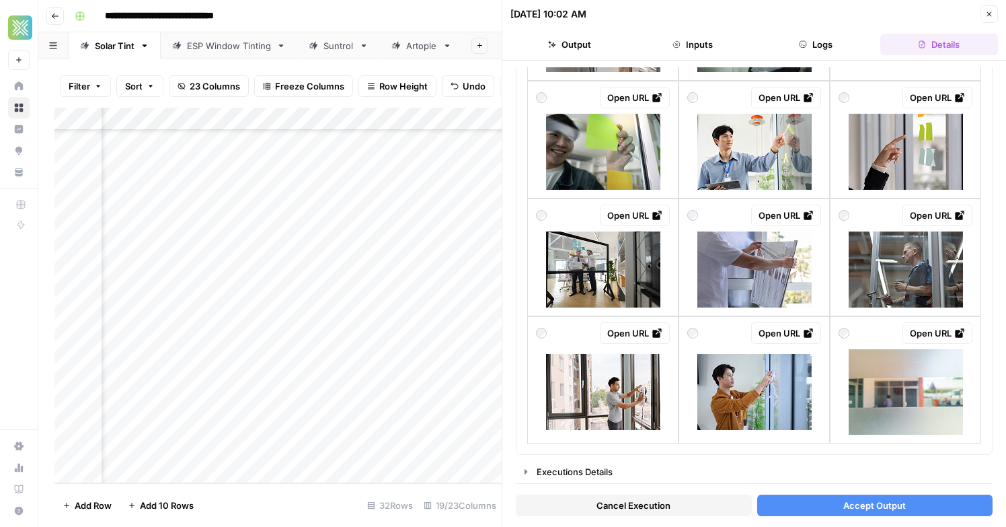
click at [988, 15] on icon "button" at bounding box center [990, 14] width 8 height 8
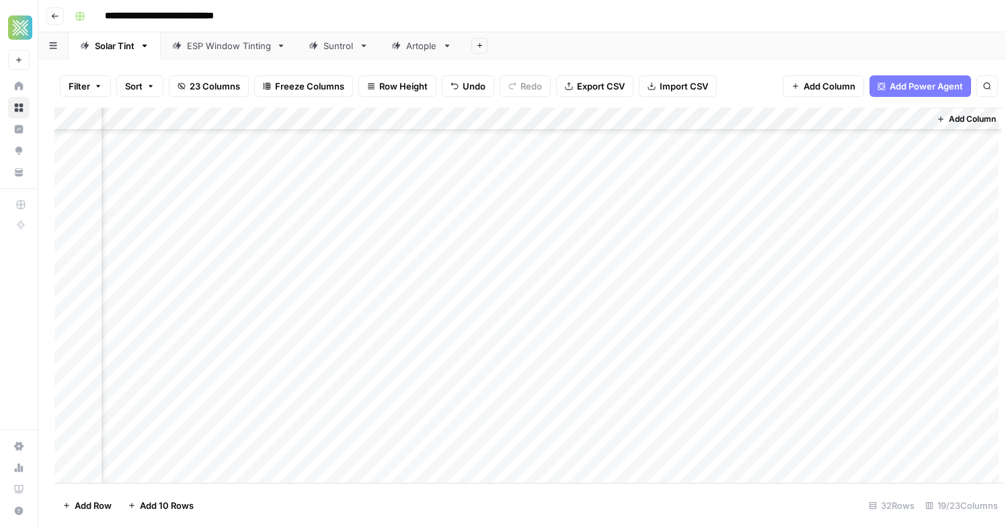
scroll to position [401, 1828]
click at [706, 420] on div "Add Column" at bounding box center [522, 295] width 936 height 375
click at [706, 420] on div at bounding box center [755, 429] width 226 height 23
click at [694, 500] on footer "Add Row Add 10 Rows 32 Rows 19/23 Columns" at bounding box center [522, 505] width 936 height 44
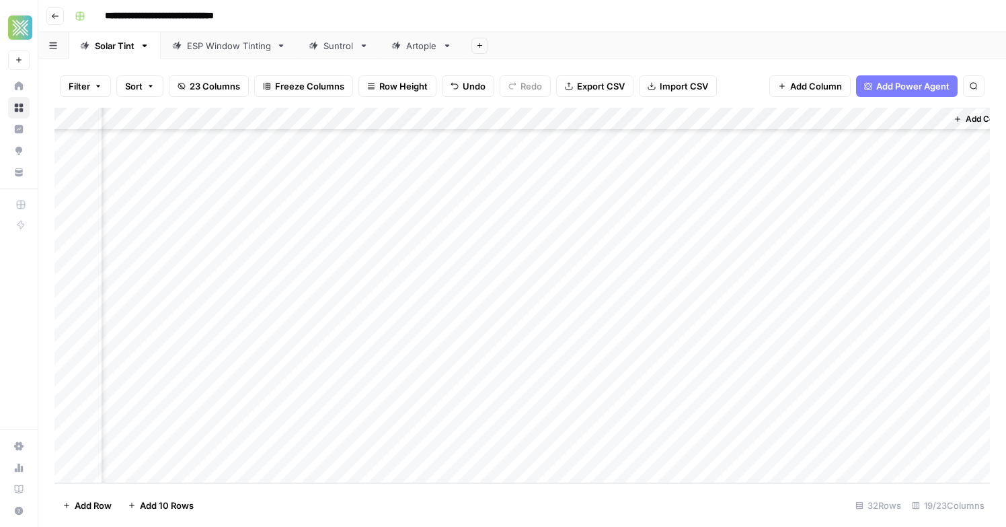
scroll to position [401, 1844]
click at [653, 422] on div "Add Column" at bounding box center [522, 295] width 936 height 375
type input "*"
type input "**********"
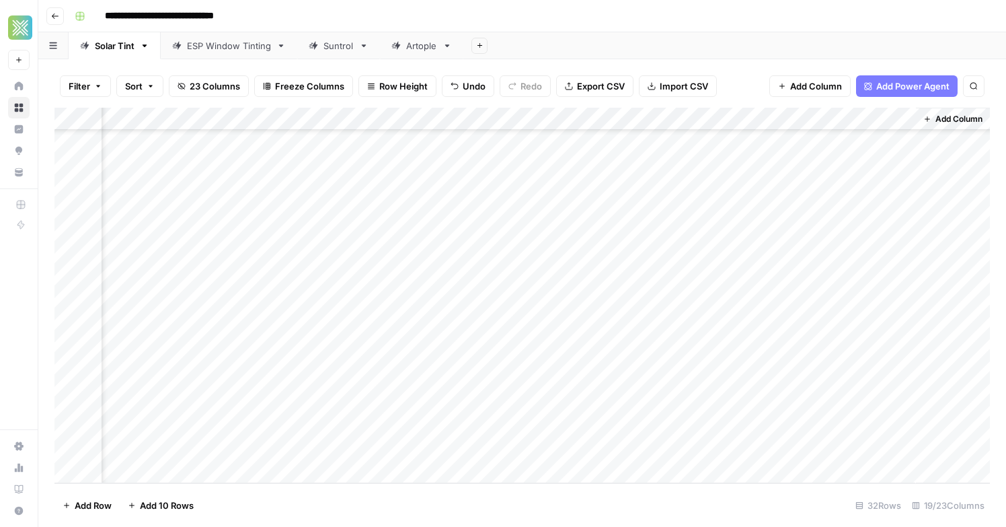
click at [824, 427] on div "Add Column" at bounding box center [522, 295] width 936 height 375
click at [605, 451] on div "Add Column" at bounding box center [522, 295] width 936 height 375
click at [621, 452] on div "Add Column" at bounding box center [522, 295] width 936 height 375
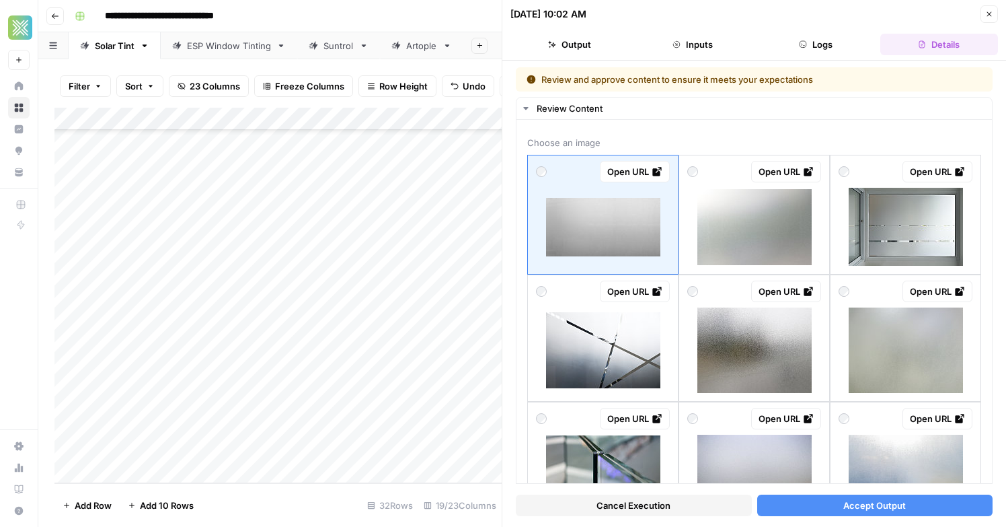
click at [988, 17] on icon "button" at bounding box center [990, 14] width 8 height 8
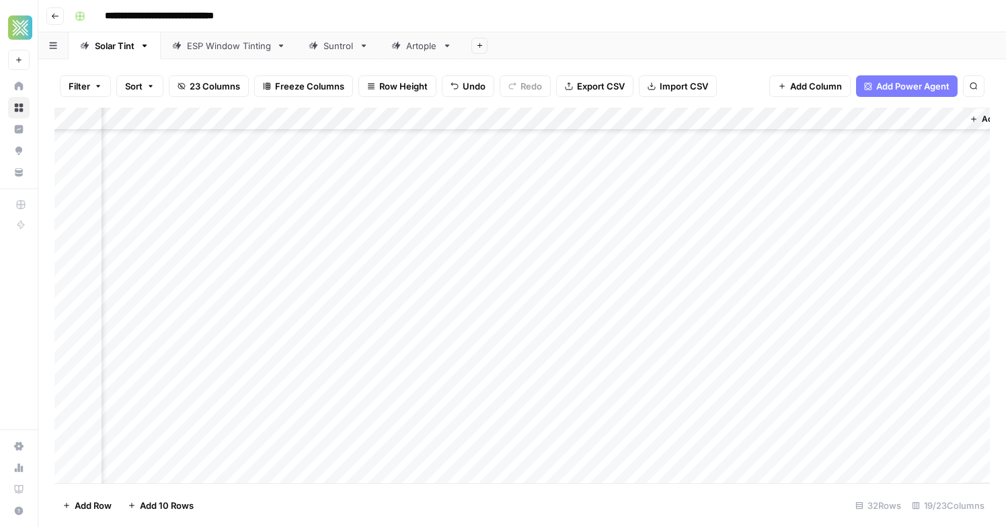
scroll to position [400, 1810]
click at [854, 449] on div "Add Column" at bounding box center [522, 295] width 936 height 375
click at [703, 453] on div "Add Column" at bounding box center [522, 295] width 936 height 375
click at [733, 494] on footer "Add Row Add 10 Rows Stop Runs 32 Rows 19/23 Columns" at bounding box center [522, 505] width 936 height 44
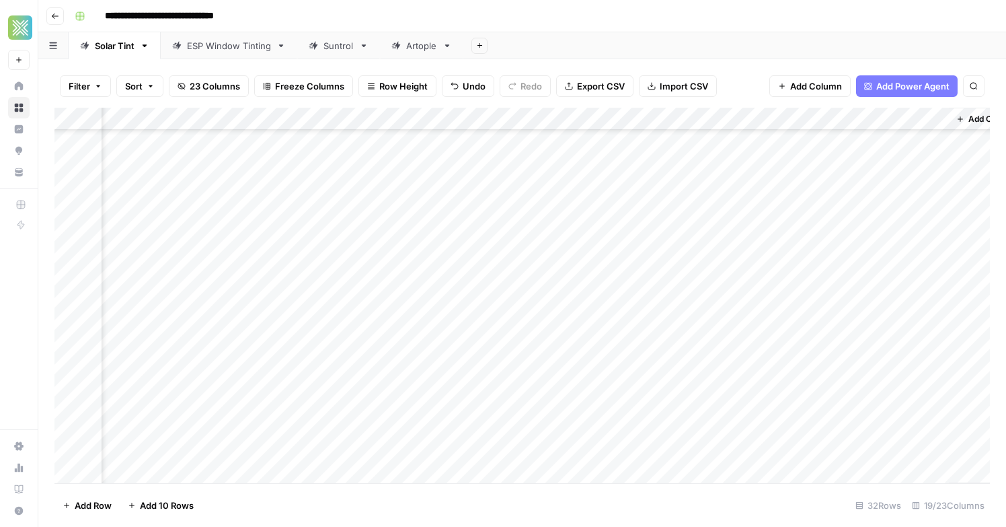
scroll to position [400, 1844]
click at [903, 427] on div "Add Column" at bounding box center [522, 295] width 936 height 375
click at [886, 451] on div "Add Column" at bounding box center [522, 295] width 936 height 375
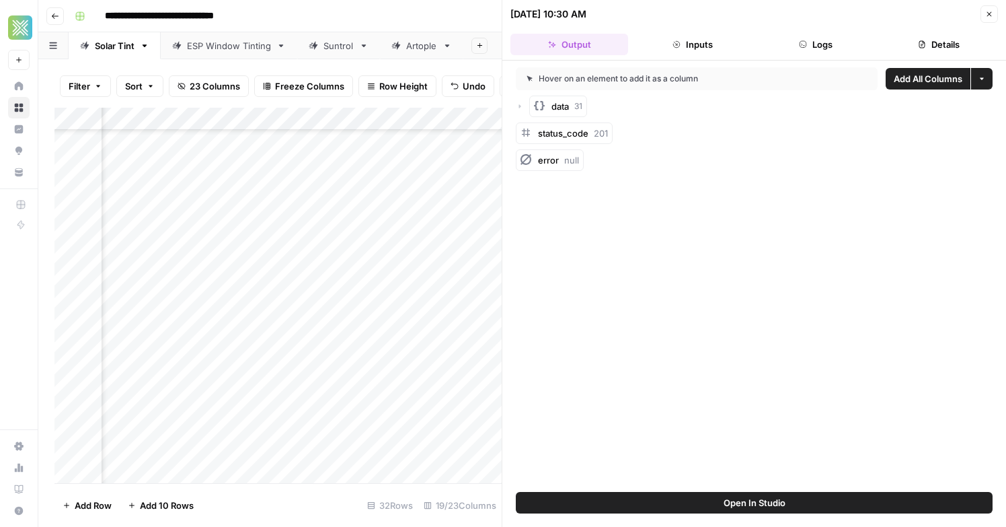
click at [987, 19] on button "Close" at bounding box center [989, 13] width 17 height 17
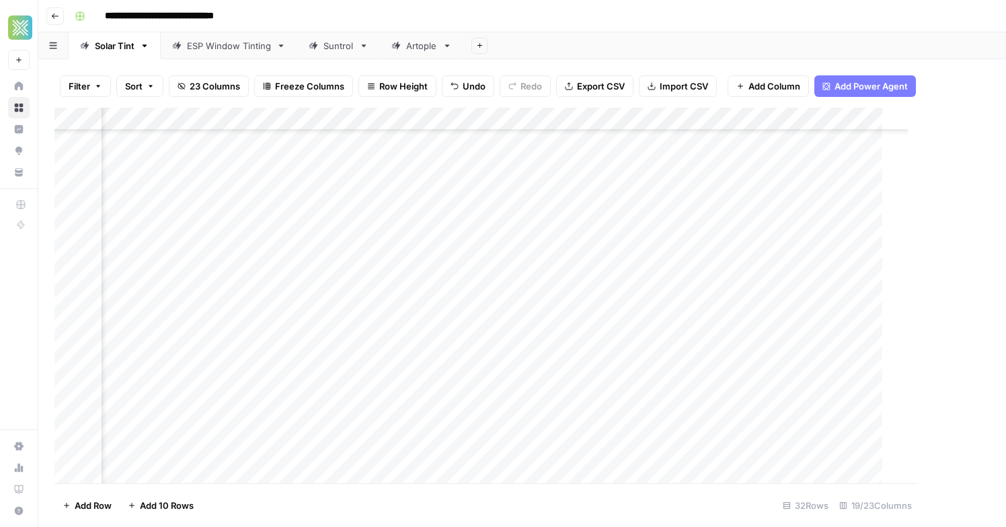
scroll to position [400, 1828]
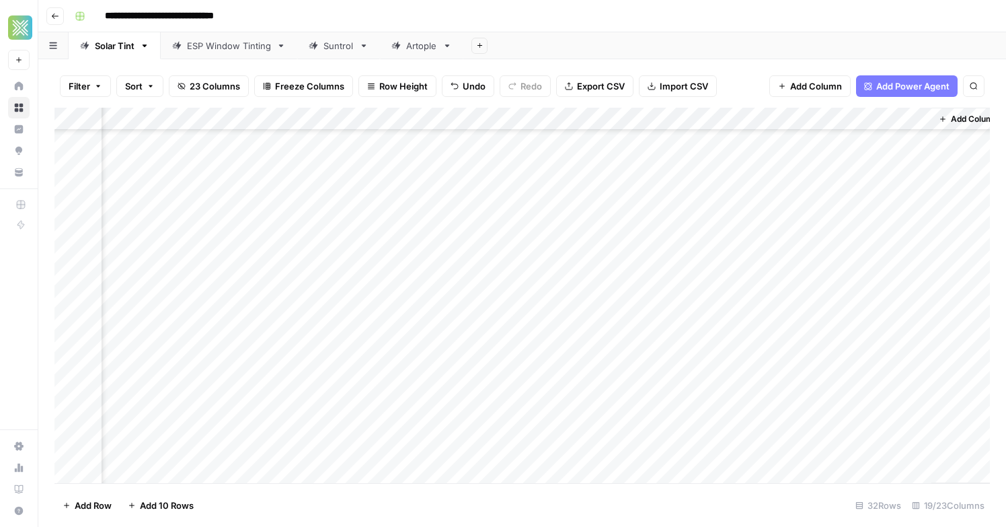
click at [899, 426] on div "Add Column" at bounding box center [522, 295] width 936 height 375
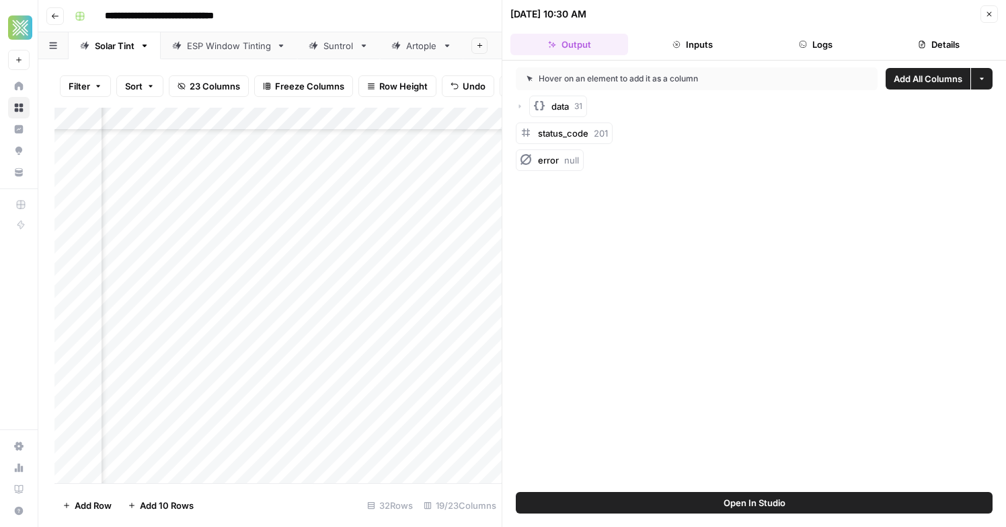
click at [986, 14] on icon "button" at bounding box center [990, 14] width 8 height 8
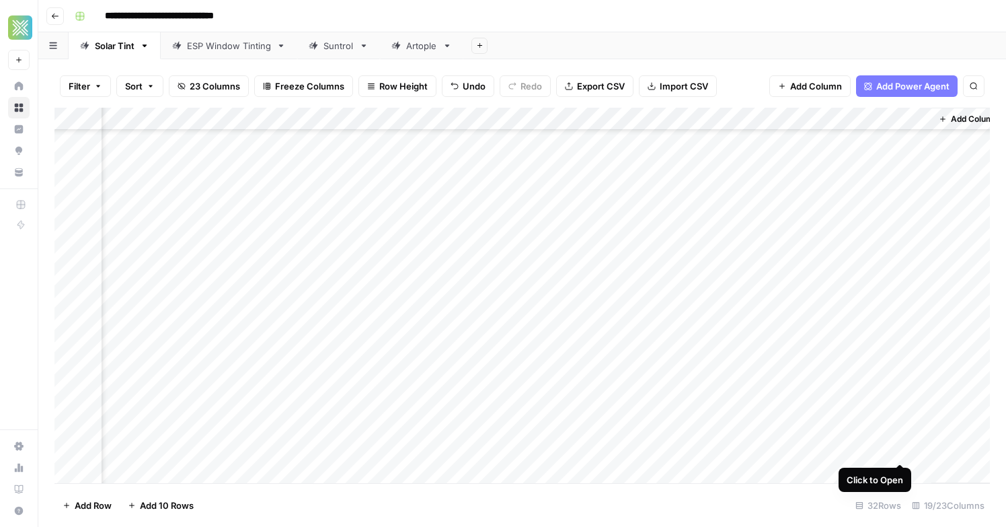
click at [898, 448] on div "Add Column" at bounding box center [522, 295] width 936 height 375
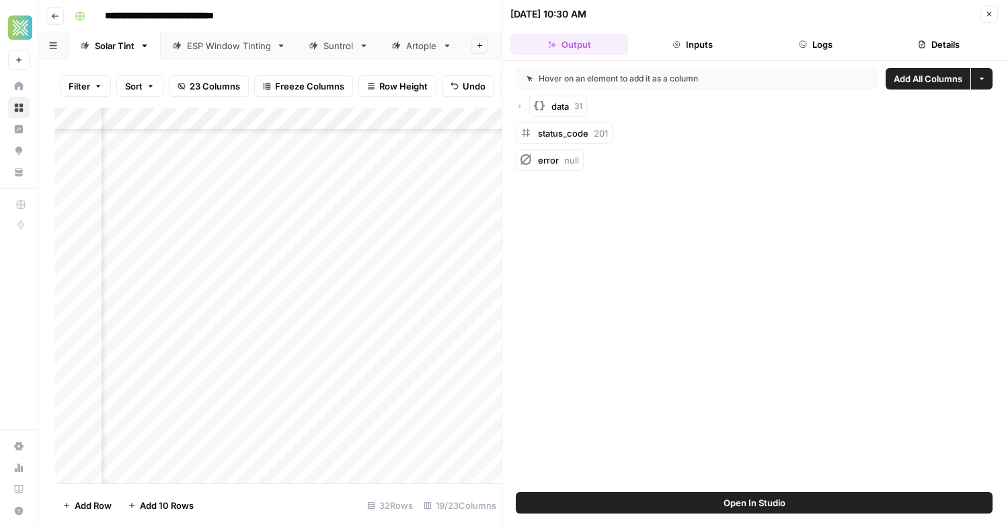
click at [992, 15] on icon "button" at bounding box center [990, 14] width 5 height 5
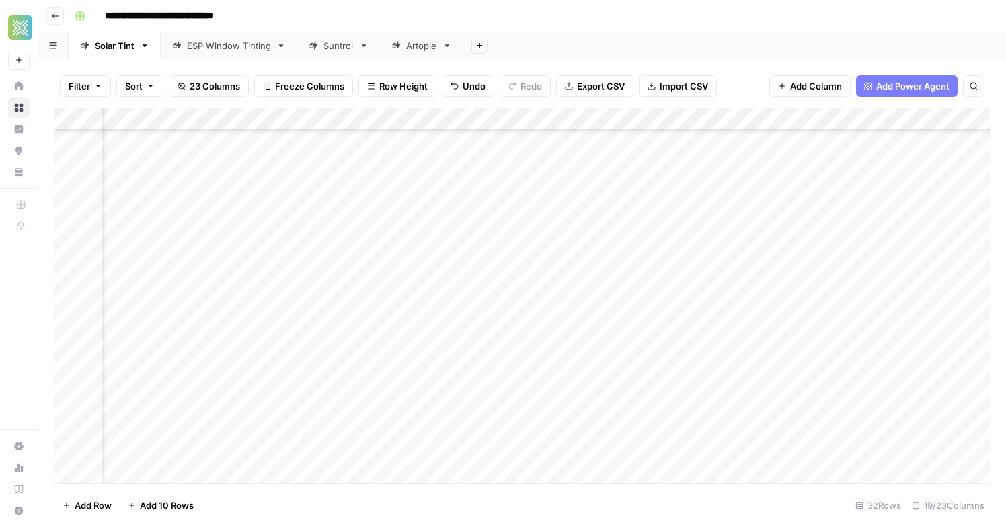
scroll to position [401, 0]
click at [342, 444] on div "Add Column" at bounding box center [522, 295] width 936 height 375
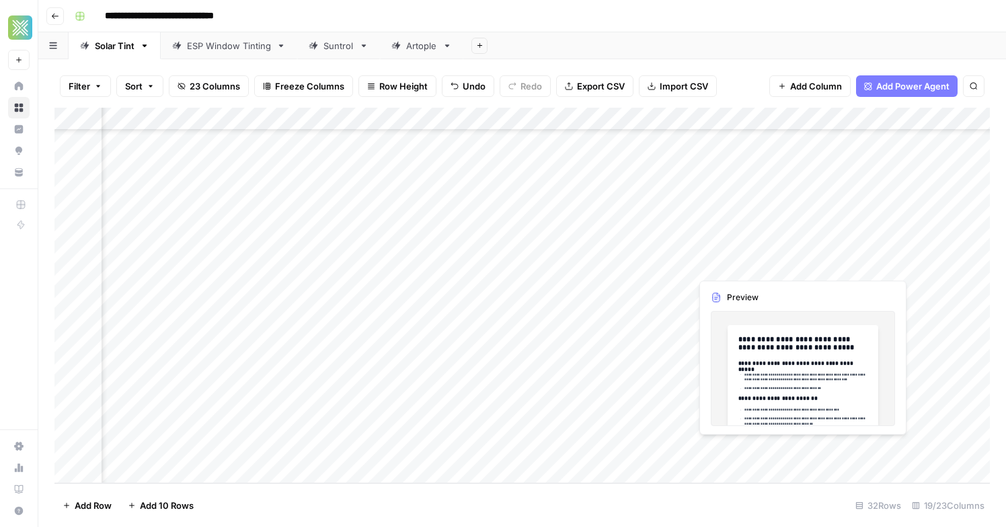
scroll to position [401, 577]
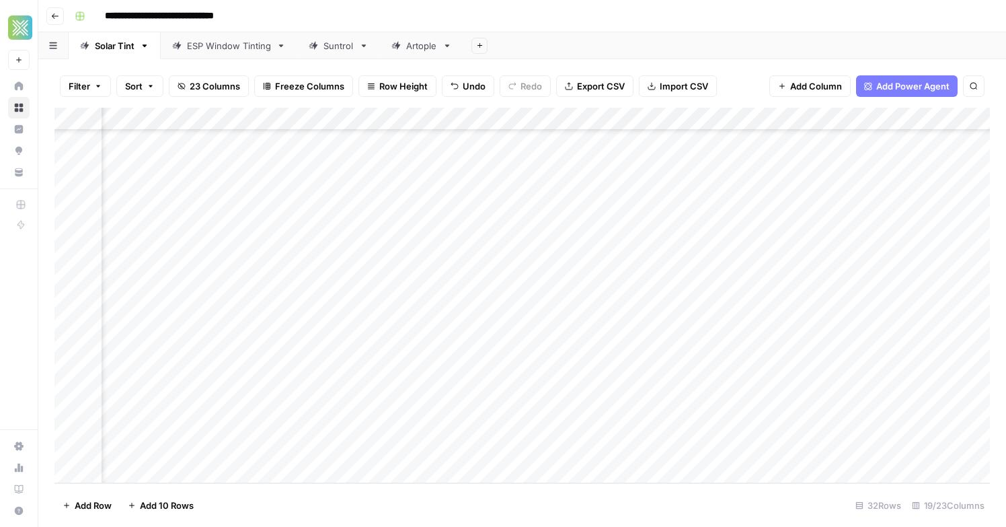
click at [716, 449] on div "Add Column" at bounding box center [522, 295] width 936 height 375
click at [728, 450] on div "Add Column" at bounding box center [522, 295] width 936 height 375
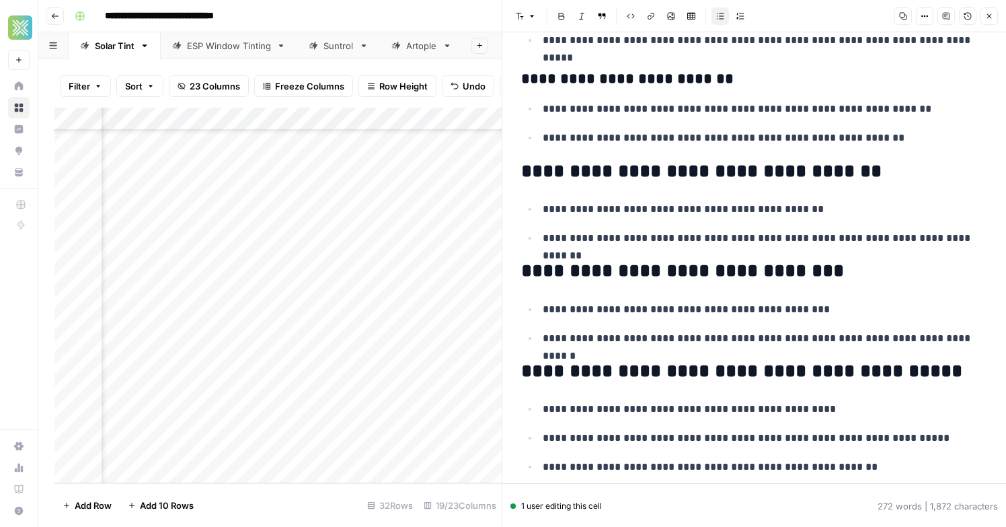
scroll to position [551, 0]
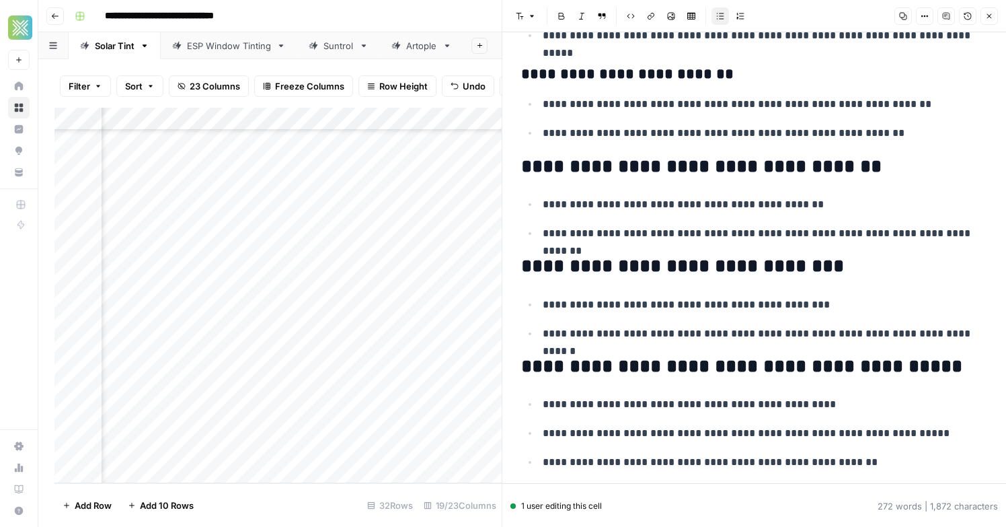
click at [986, 19] on icon "button" at bounding box center [990, 16] width 8 height 8
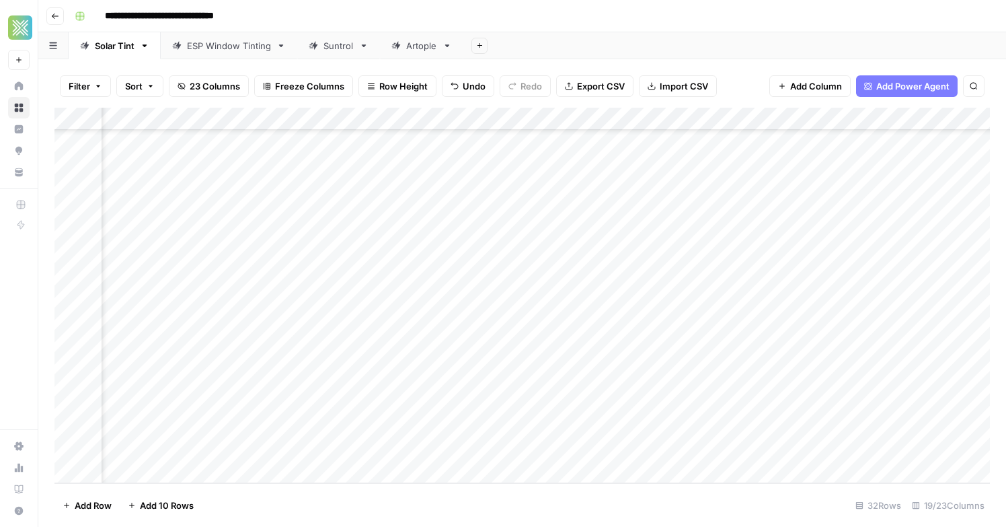
scroll to position [401, 1765]
click at [413, 451] on div "Add Column" at bounding box center [522, 295] width 936 height 375
click at [439, 422] on div "Add Column" at bounding box center [522, 295] width 936 height 375
click at [439, 445] on div "Add Column" at bounding box center [522, 295] width 936 height 375
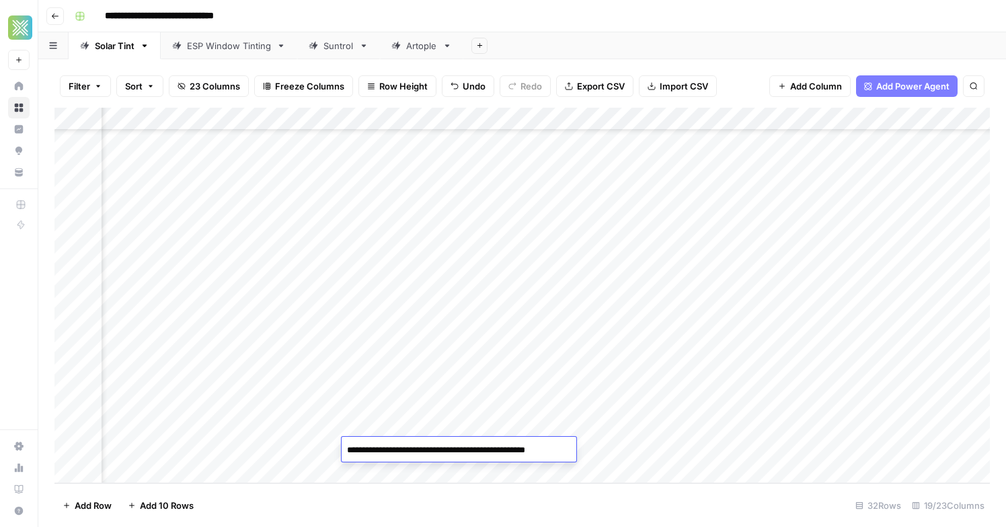
click at [423, 426] on div "Add Column" at bounding box center [522, 295] width 936 height 375
click at [437, 493] on footer "Add Row Add 10 Rows 32 Rows 19/23 Columns" at bounding box center [522, 505] width 936 height 44
click at [768, 450] on div "Add Column" at bounding box center [522, 295] width 936 height 375
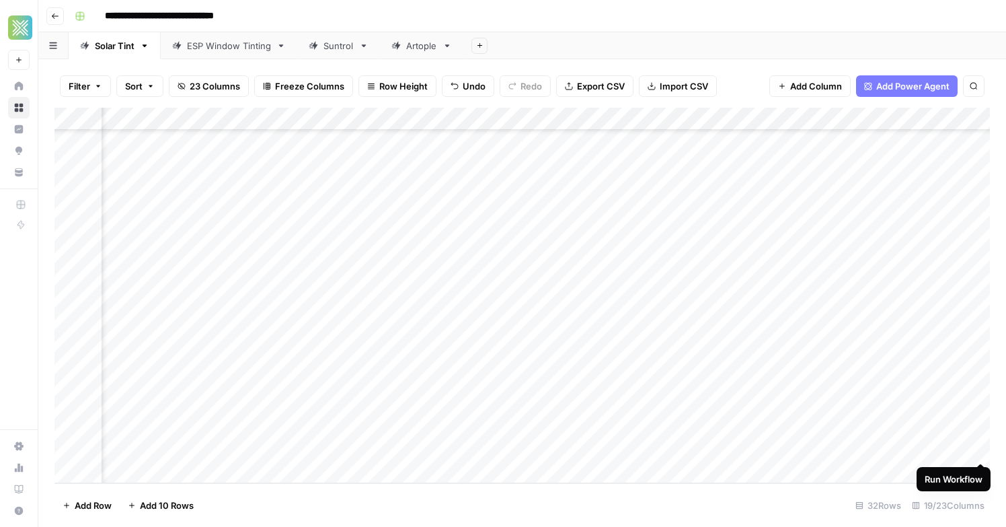
click at [986, 451] on div "Add Column" at bounding box center [522, 295] width 936 height 375
click at [262, 453] on div "Add Column" at bounding box center [522, 295] width 936 height 375
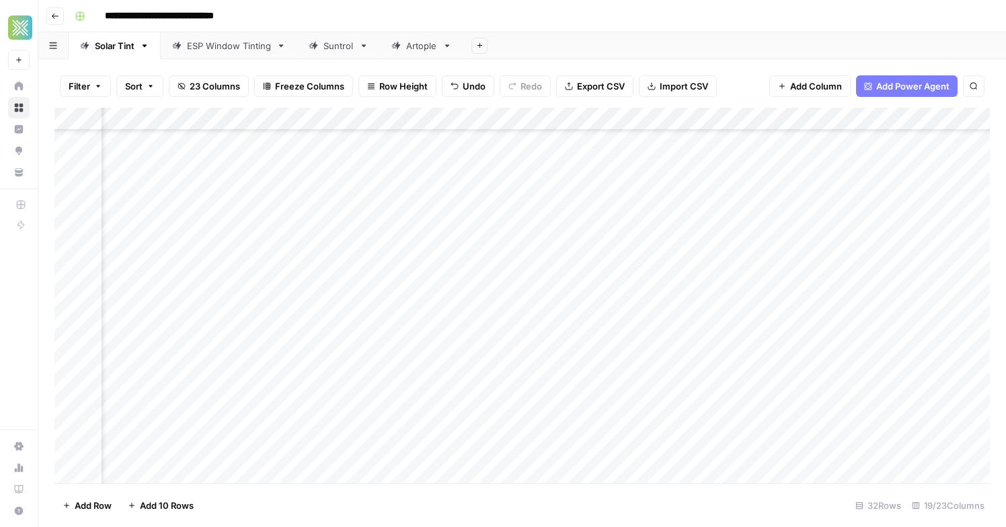
click at [646, 449] on div "Add Column" at bounding box center [522, 295] width 936 height 375
click at [640, 451] on div "Add Column" at bounding box center [522, 295] width 936 height 375
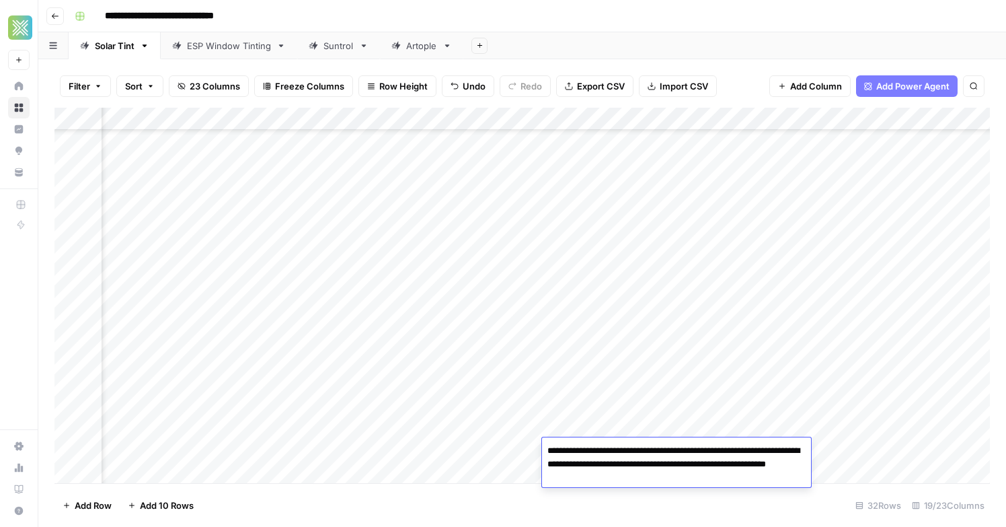
click at [640, 451] on textarea "**********" at bounding box center [676, 464] width 269 height 46
click at [630, 470] on textarea "**********" at bounding box center [676, 464] width 269 height 46
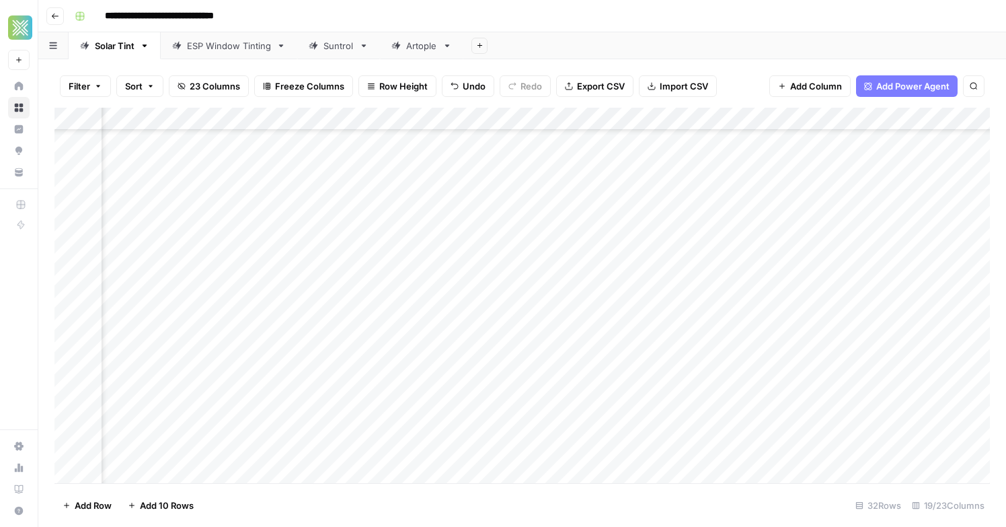
click at [632, 447] on div "Add Column" at bounding box center [522, 295] width 936 height 375
click at [154, 469] on div "Add Column" at bounding box center [522, 295] width 936 height 375
click at [166, 450] on textarea at bounding box center [247, 450] width 293 height 19
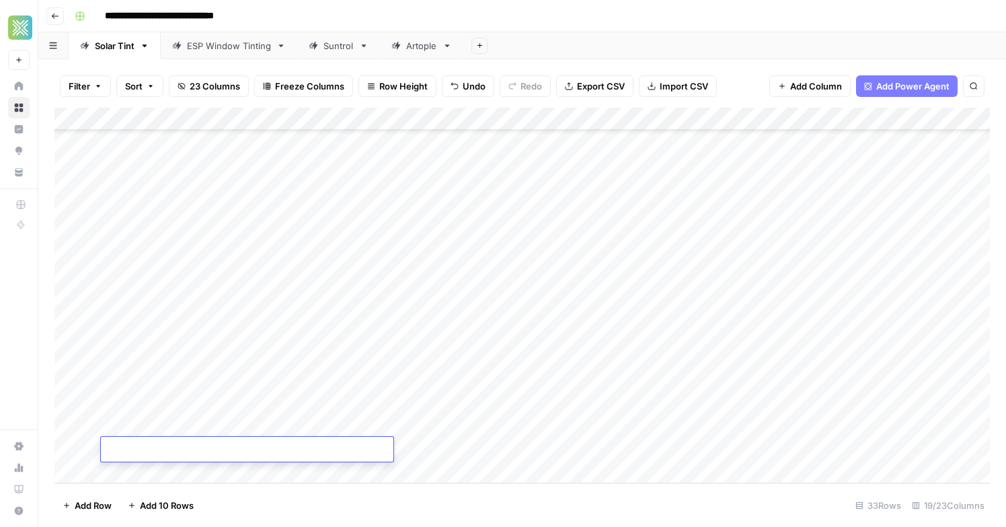
type textarea "**********"
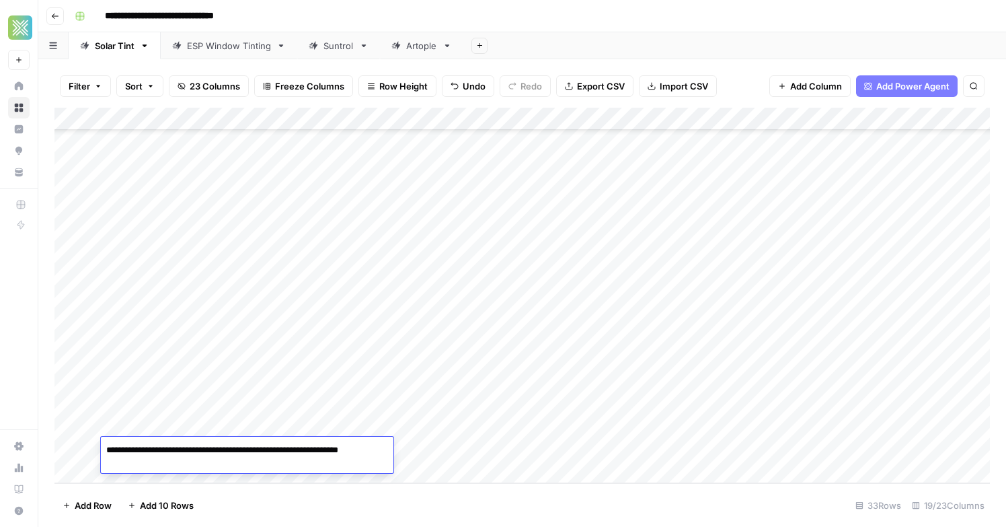
click at [330, 500] on footer "Add Row Add 10 Rows 33 Rows 19/23 Columns" at bounding box center [522, 505] width 936 height 44
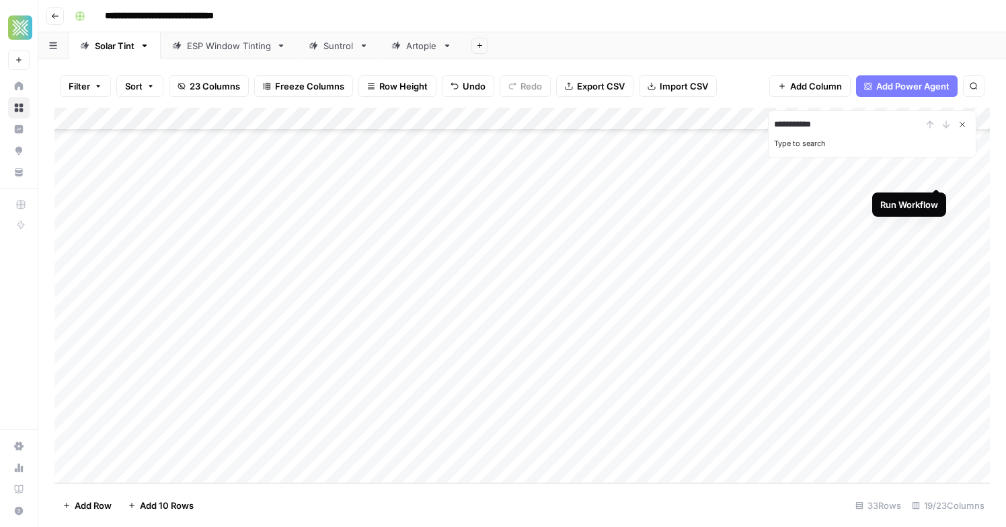
type input "**********"
click at [965, 120] on icon "Close Search" at bounding box center [962, 124] width 11 height 11
click at [490, 447] on div "Add Column" at bounding box center [522, 295] width 936 height 375
click at [650, 450] on div "Add Column" at bounding box center [522, 295] width 936 height 375
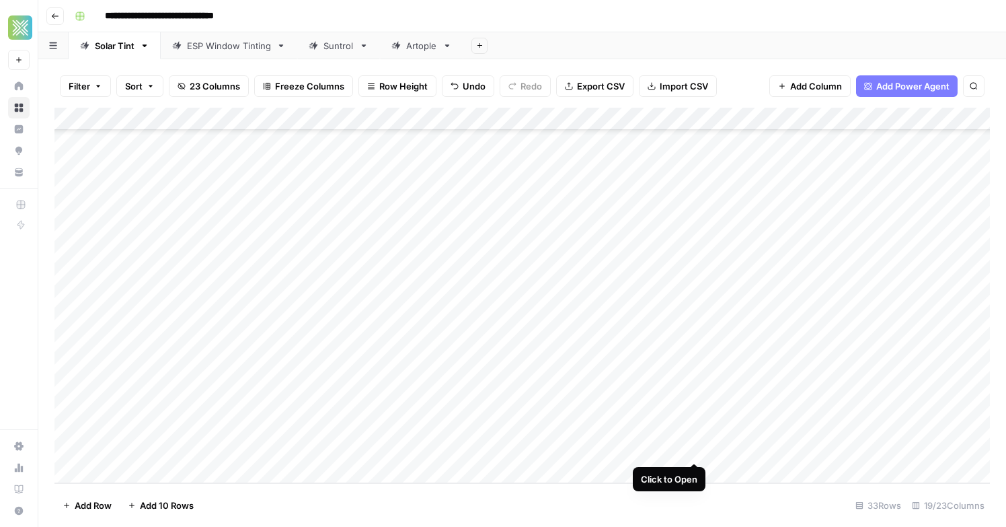
click at [693, 449] on div "Add Column" at bounding box center [522, 295] width 936 height 375
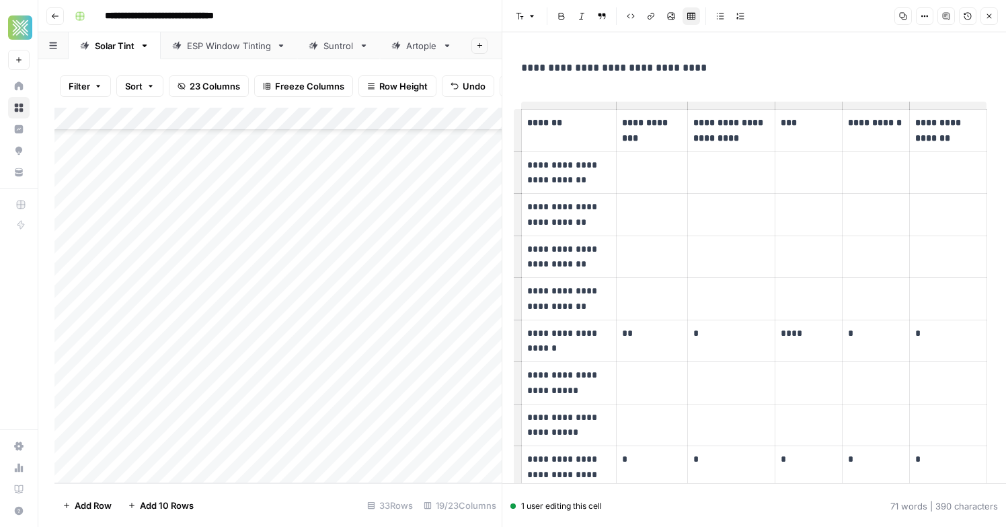
click at [574, 173] on p "**********" at bounding box center [568, 172] width 83 height 31
drag, startPoint x: 589, startPoint y: 177, endPoint x: 523, endPoint y: 161, distance: 67.9
click at [523, 161] on td "**********" at bounding box center [569, 172] width 95 height 42
copy p "**********"
click at [991, 24] on button "Close" at bounding box center [989, 15] width 17 height 17
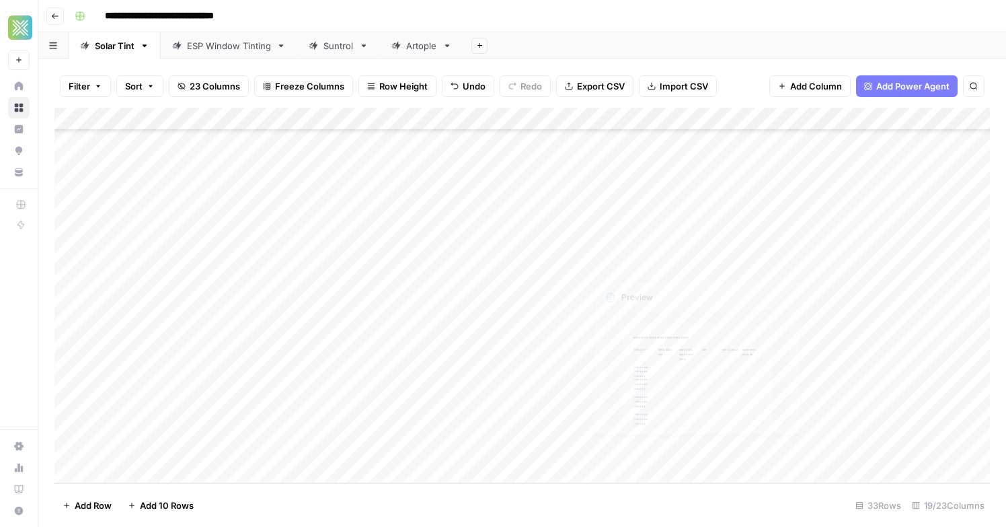
click at [741, 438] on div "Add Column" at bounding box center [522, 295] width 936 height 375
click at [758, 452] on div "Add Column" at bounding box center [522, 295] width 936 height 375
click at [758, 452] on textarea at bounding box center [813, 450] width 215 height 19
type textarea "**********"
click at [898, 445] on div "Add Column" at bounding box center [522, 295] width 936 height 375
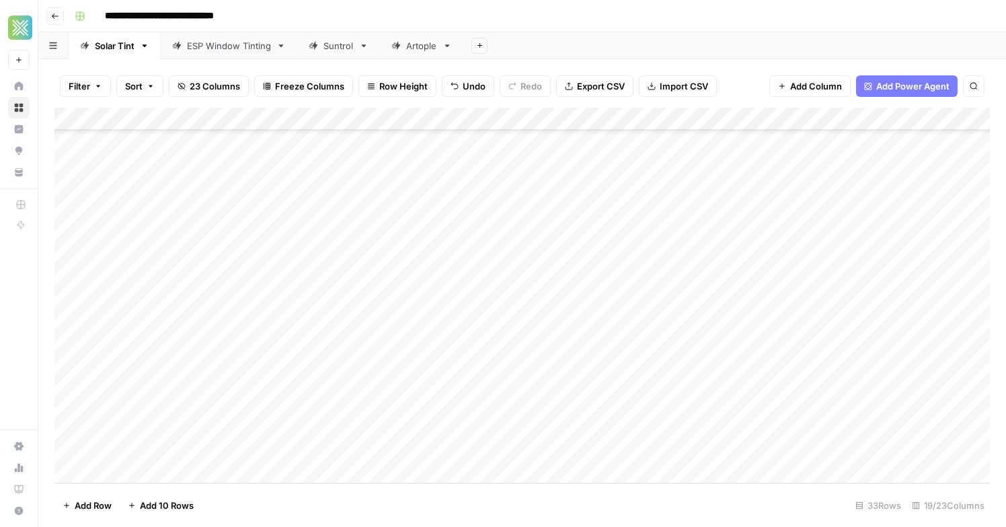
scroll to position [424, 1]
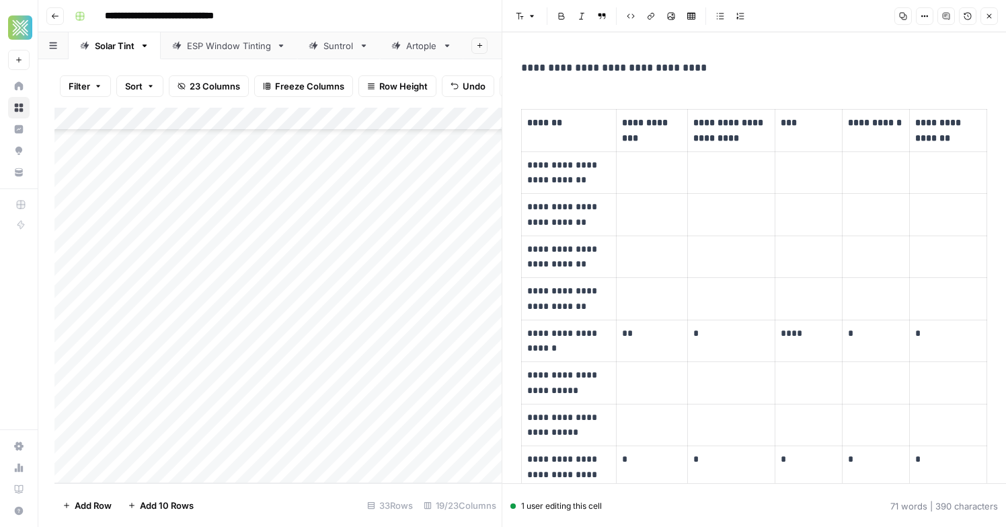
click at [988, 20] on icon "button" at bounding box center [990, 16] width 8 height 8
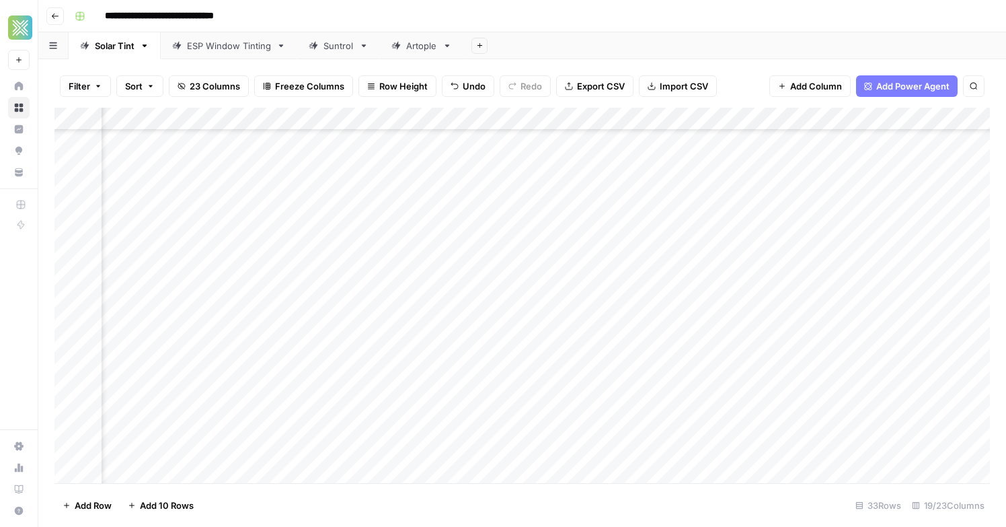
scroll to position [422, 801]
click at [883, 450] on div "Add Column" at bounding box center [522, 295] width 936 height 375
click at [984, 449] on icon "close" at bounding box center [986, 450] width 7 height 7
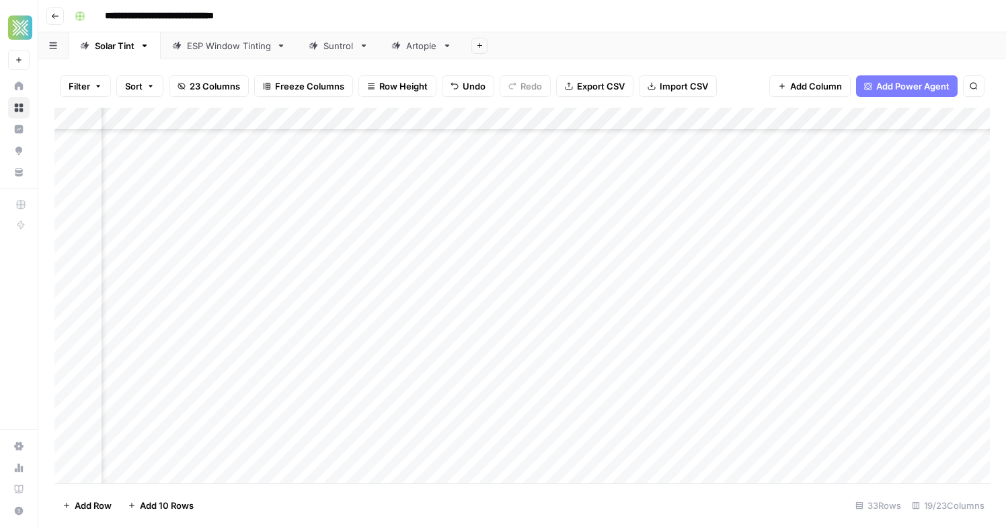
click at [681, 453] on div "Add Column" at bounding box center [522, 295] width 936 height 375
click at [734, 452] on div "Add Column" at bounding box center [522, 295] width 936 height 375
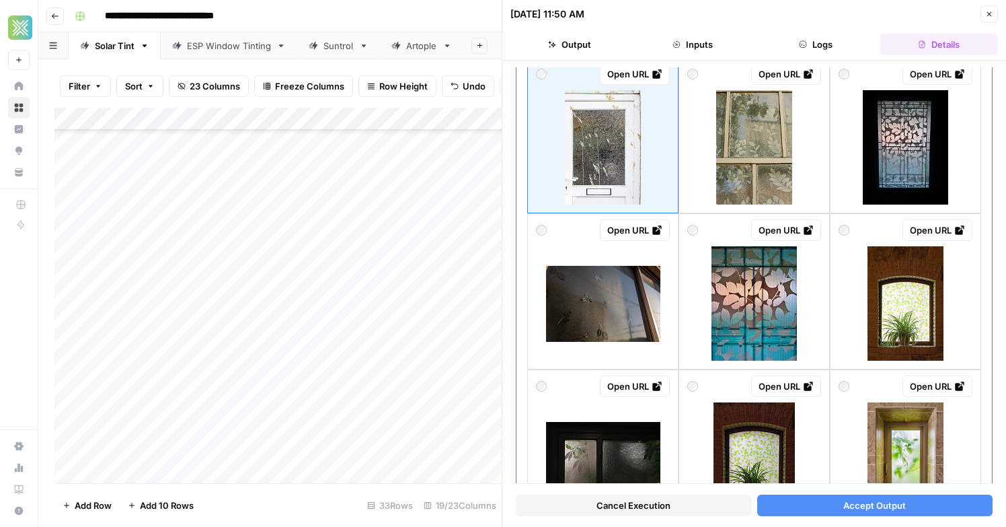
scroll to position [107, 0]
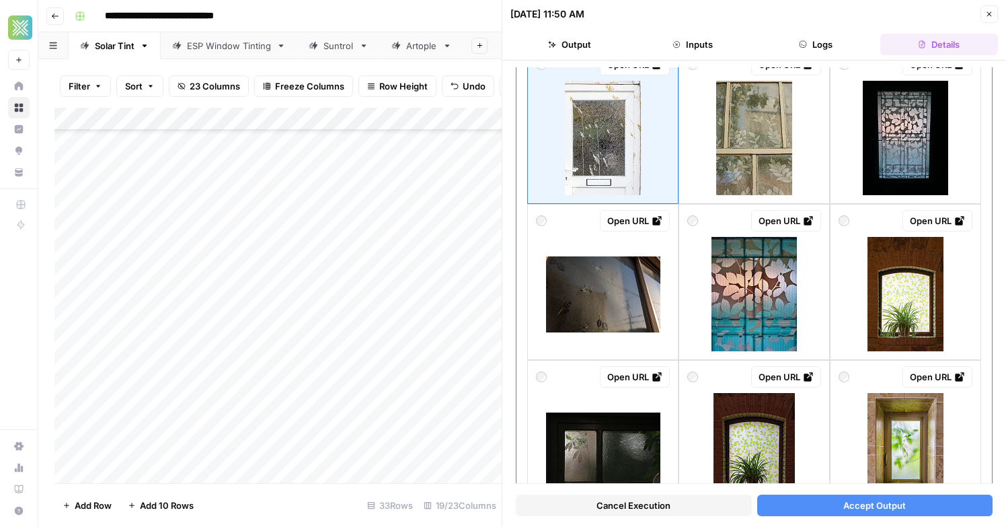
click at [738, 332] on img at bounding box center [754, 294] width 85 height 114
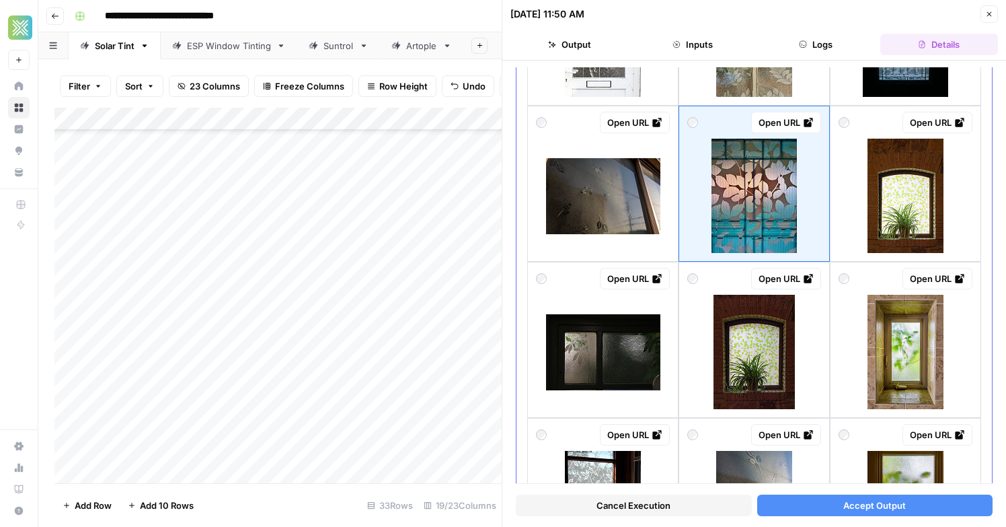
scroll to position [207, 0]
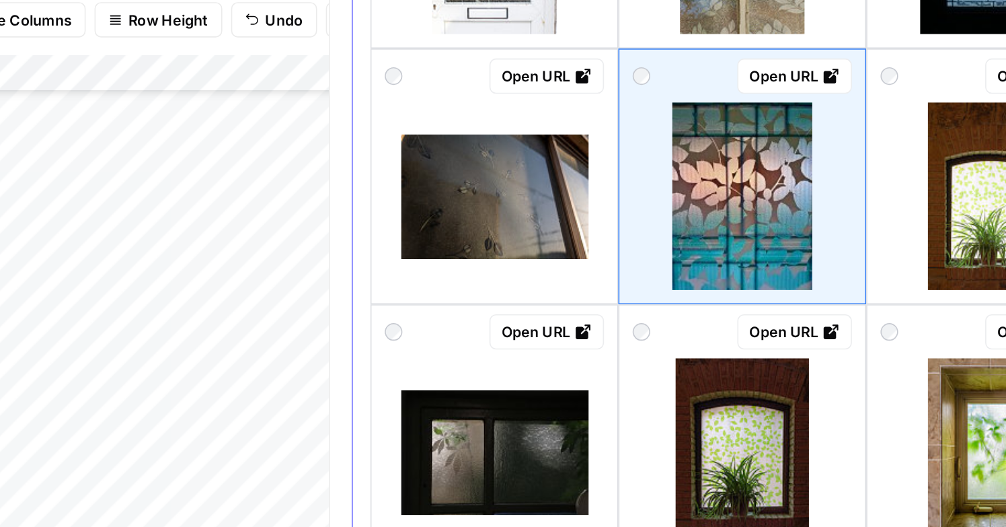
click at [770, 120] on div "Open URL" at bounding box center [786, 120] width 55 height 13
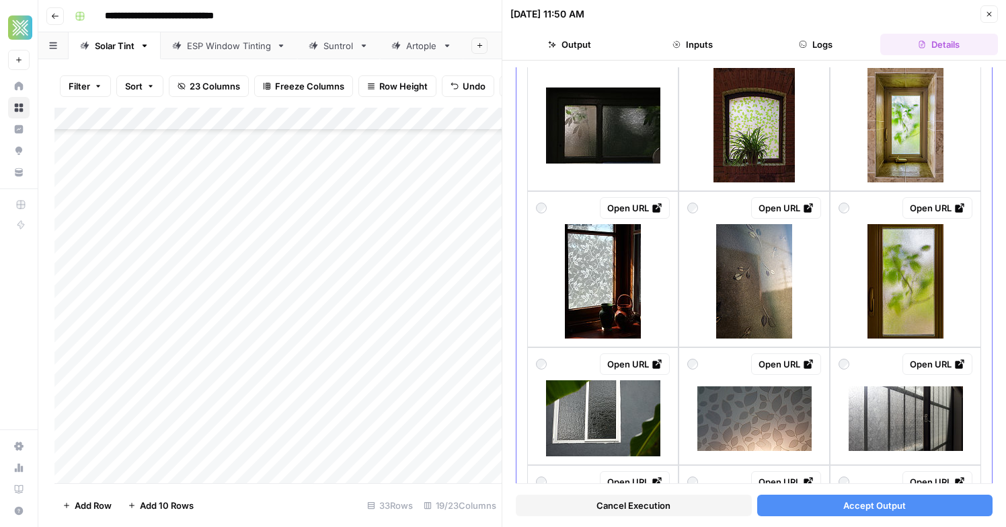
scroll to position [440, 0]
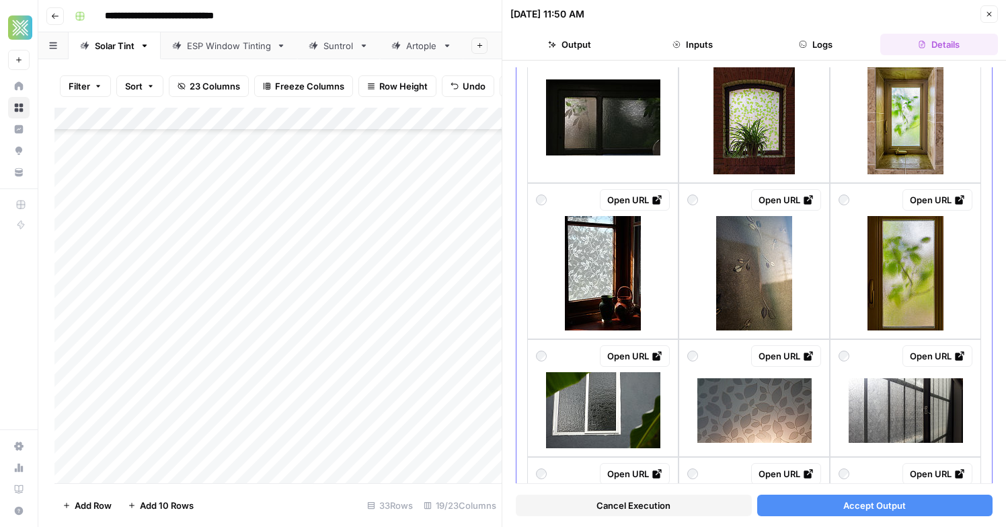
click at [613, 226] on img at bounding box center [603, 273] width 76 height 114
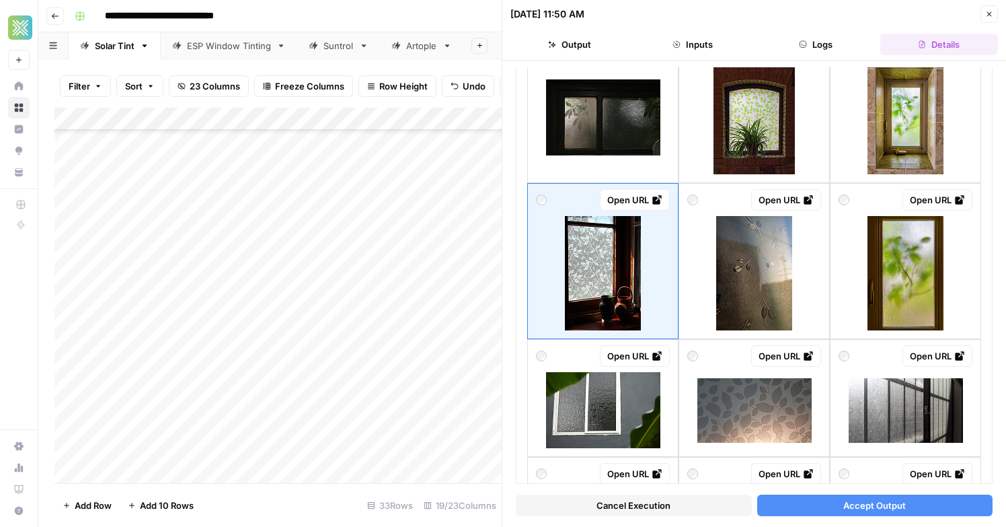
click at [807, 511] on button "Accept Output" at bounding box center [875, 505] width 236 height 22
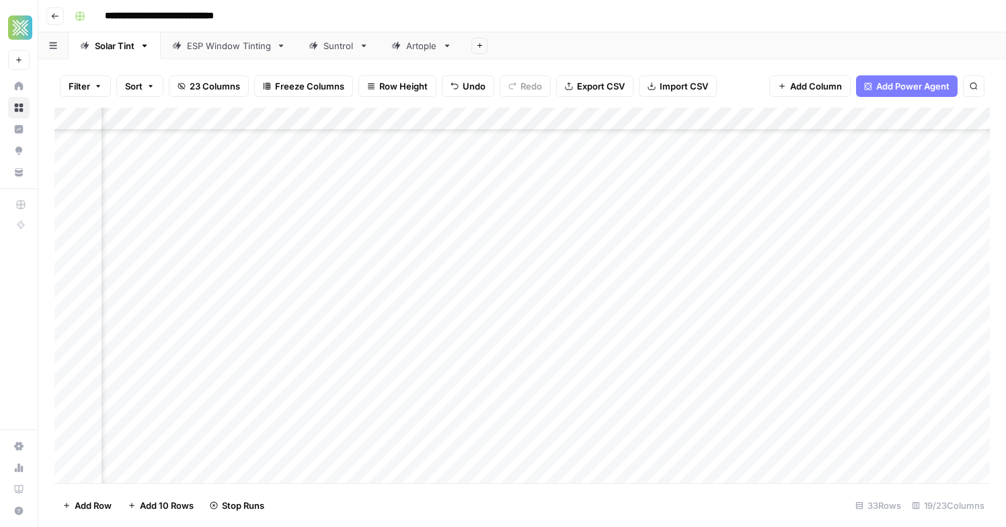
scroll to position [423, 1844]
click at [825, 449] on div "Add Column" at bounding box center [522, 295] width 936 height 375
click at [696, 421] on div "Add Column" at bounding box center [522, 295] width 936 height 375
type input "**********"
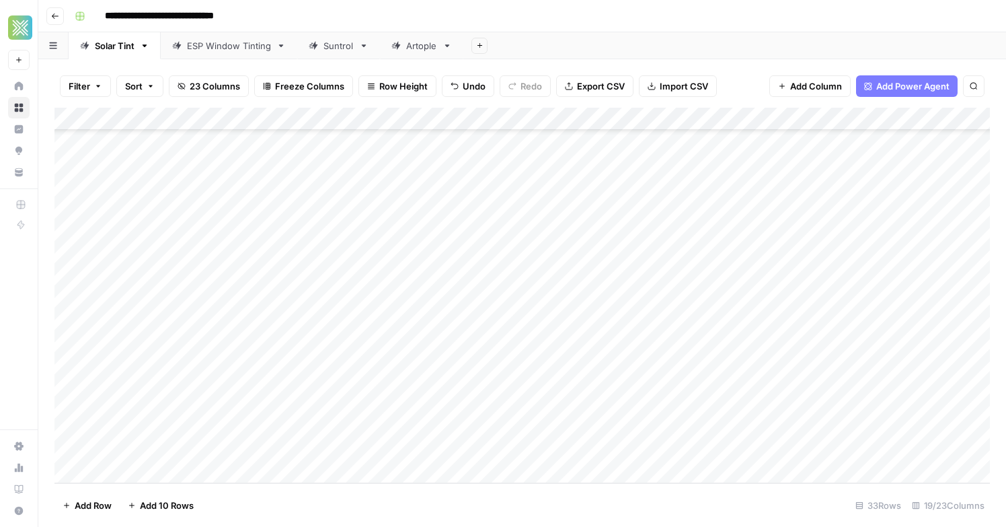
scroll to position [424, 1769]
click at [522, 446] on div "Add Column" at bounding box center [522, 295] width 936 height 375
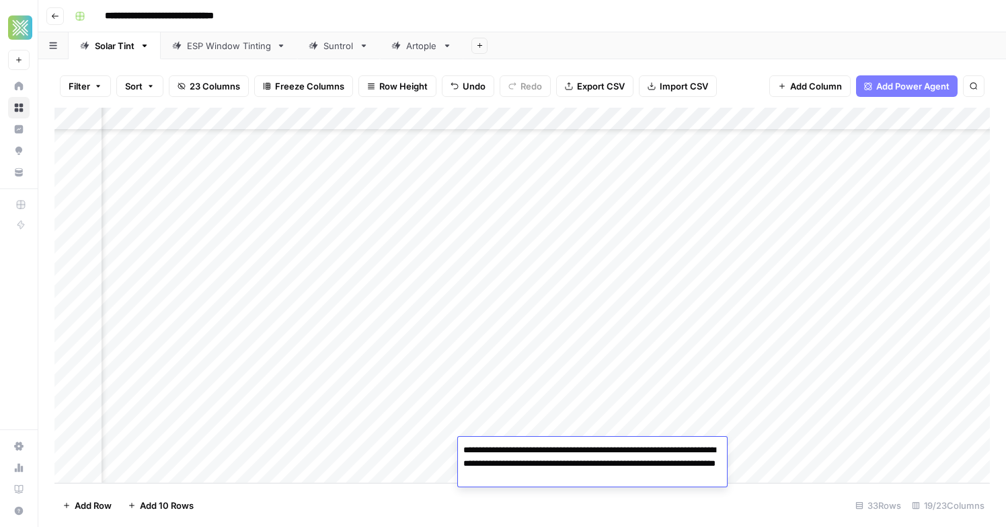
click at [522, 446] on textarea "**********" at bounding box center [592, 464] width 269 height 46
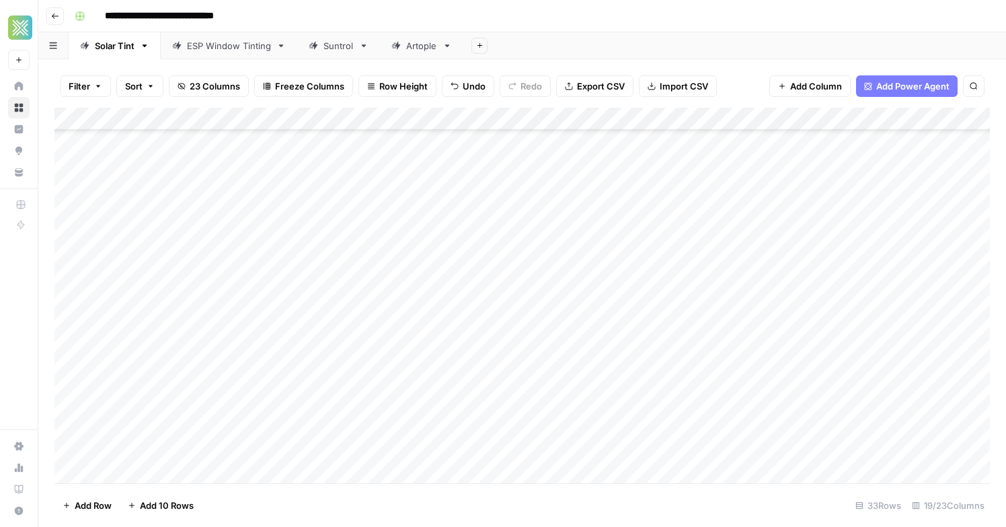
scroll to position [424, 0]
type input "********"
type input "**********"
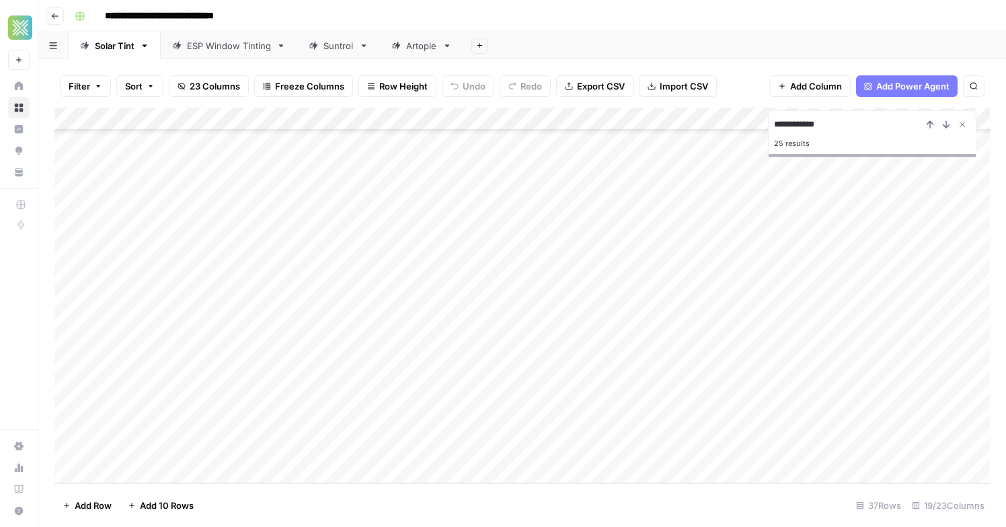
click at [257, 153] on div "Add Column" at bounding box center [522, 295] width 936 height 375
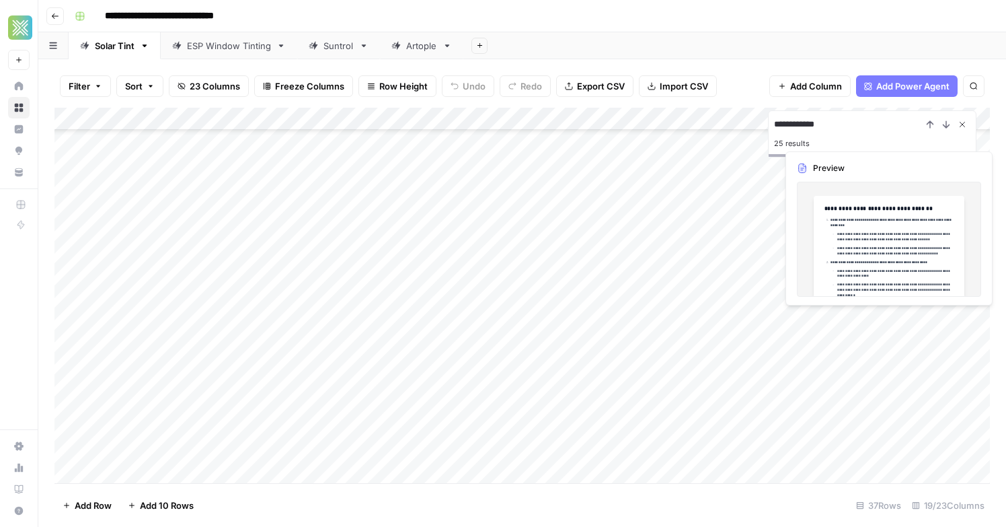
click at [960, 127] on icon "Close Search" at bounding box center [962, 124] width 11 height 11
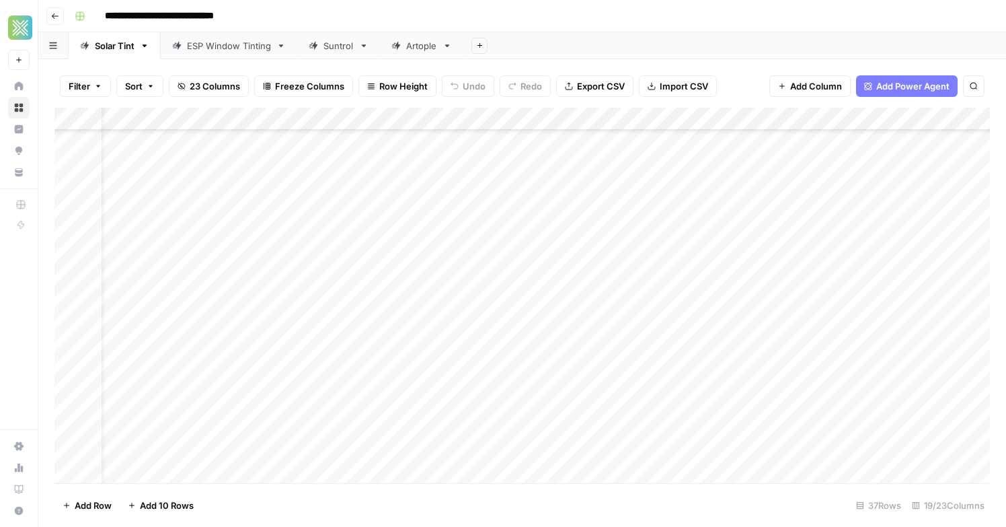
scroll to position [515, 0]
click at [239, 385] on div "Add Column" at bounding box center [522, 295] width 936 height 375
click at [221, 342] on div "Add Column" at bounding box center [522, 295] width 936 height 375
click at [275, 320] on div "Add Column" at bounding box center [522, 295] width 936 height 375
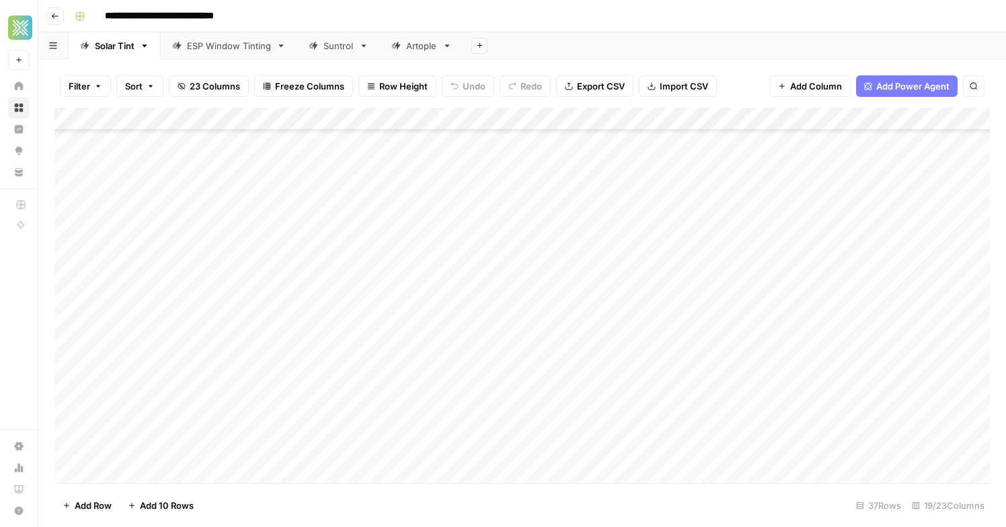
click at [240, 159] on div "Add Column" at bounding box center [522, 295] width 936 height 375
click at [897, 155] on div "Add Column" at bounding box center [522, 295] width 936 height 375
click at [877, 147] on div at bounding box center [906, 151] width 170 height 25
click at [484, 159] on div "Add Column" at bounding box center [522, 295] width 936 height 375
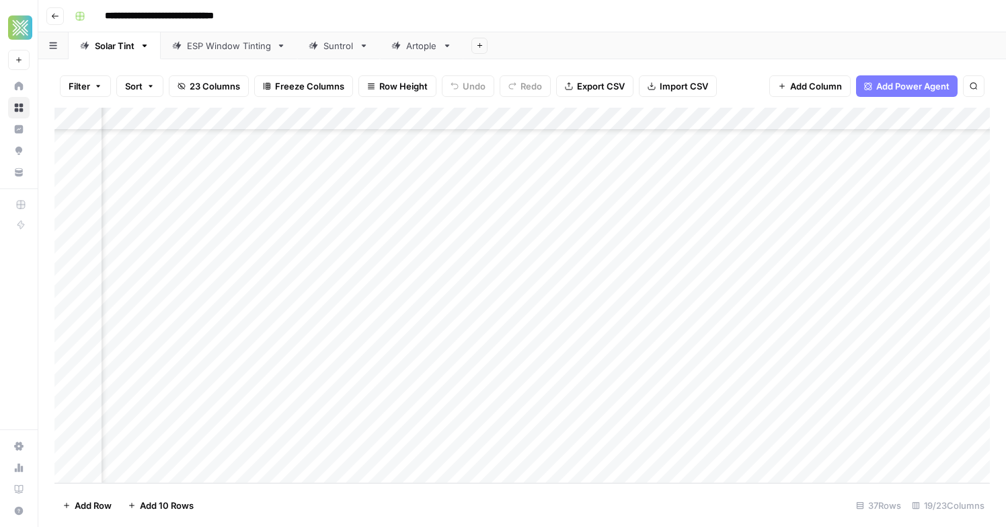
click at [483, 155] on div "Add Column" at bounding box center [522, 295] width 936 height 375
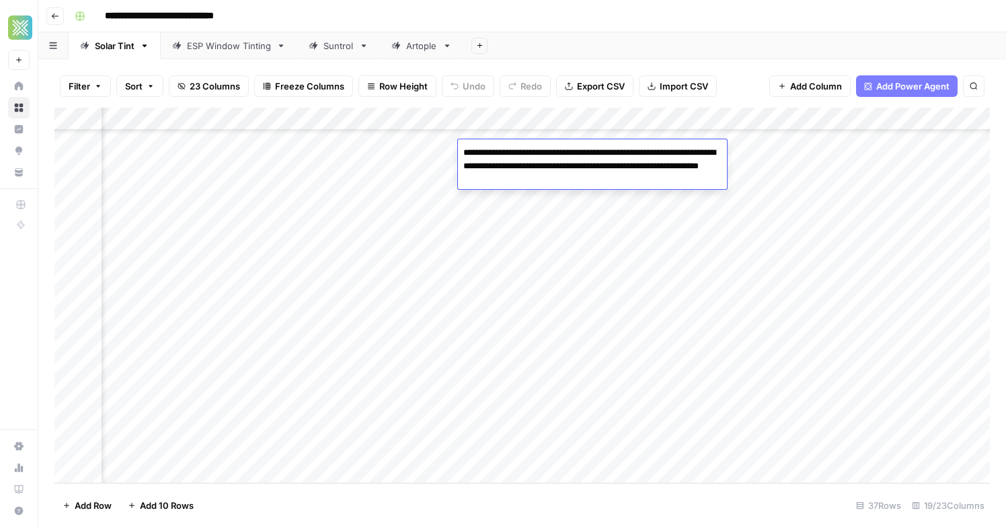
click at [483, 155] on textarea "**********" at bounding box center [592, 166] width 269 height 46
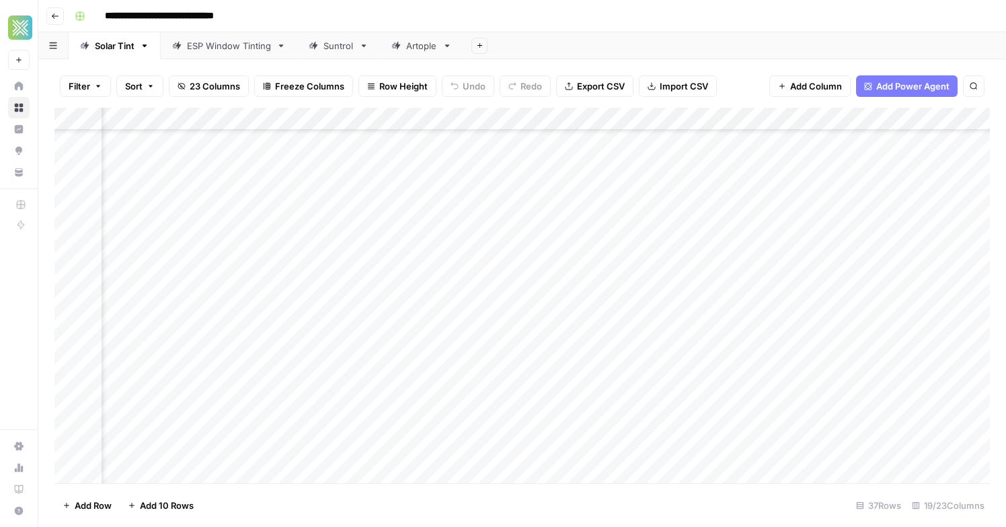
scroll to position [371, 1769]
click at [808, 296] on div "Add Column" at bounding box center [522, 295] width 936 height 375
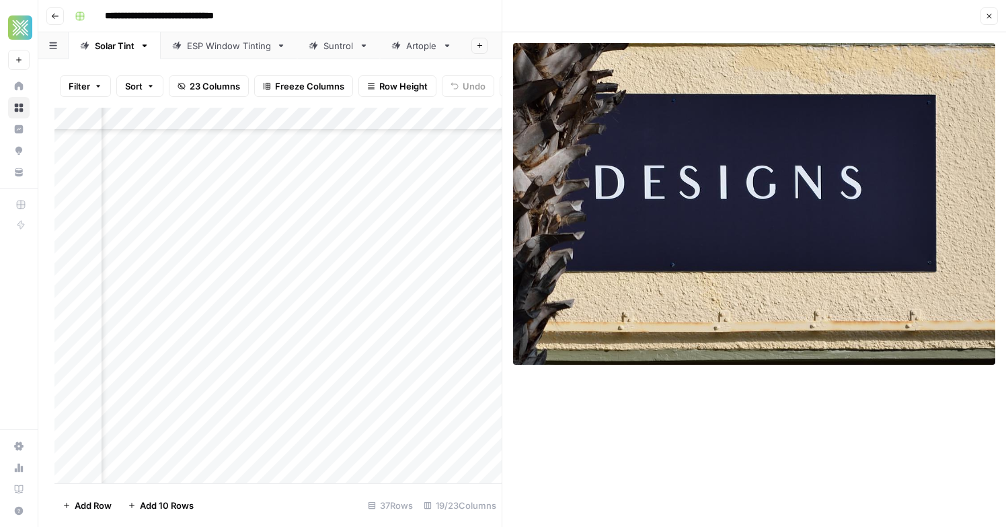
click at [677, 198] on img at bounding box center [754, 204] width 482 height 322
click at [987, 22] on button "Close" at bounding box center [989, 15] width 17 height 17
